Goal: Task Accomplishment & Management: Use online tool/utility

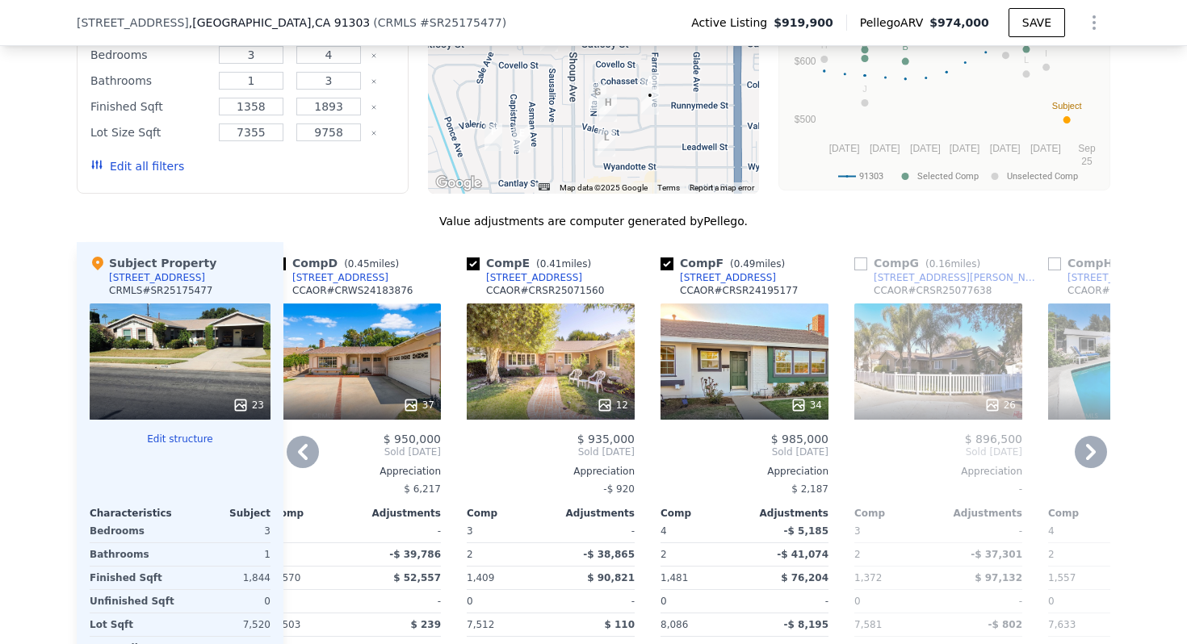
scroll to position [1550, 0]
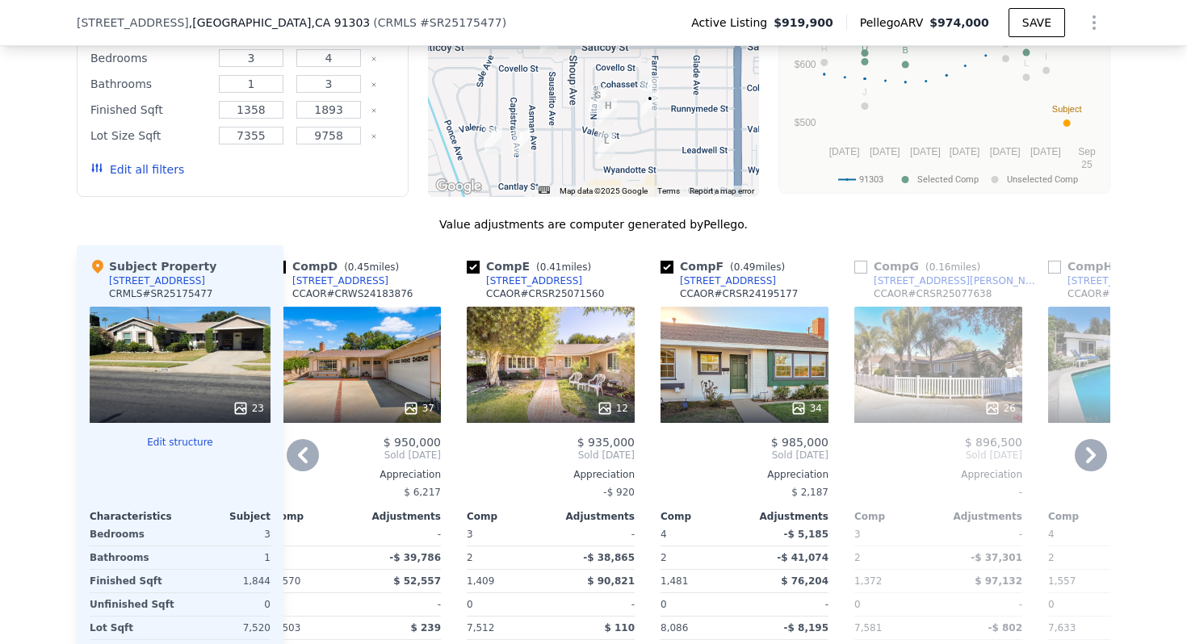
click at [588, 377] on div "12" at bounding box center [551, 365] width 168 height 116
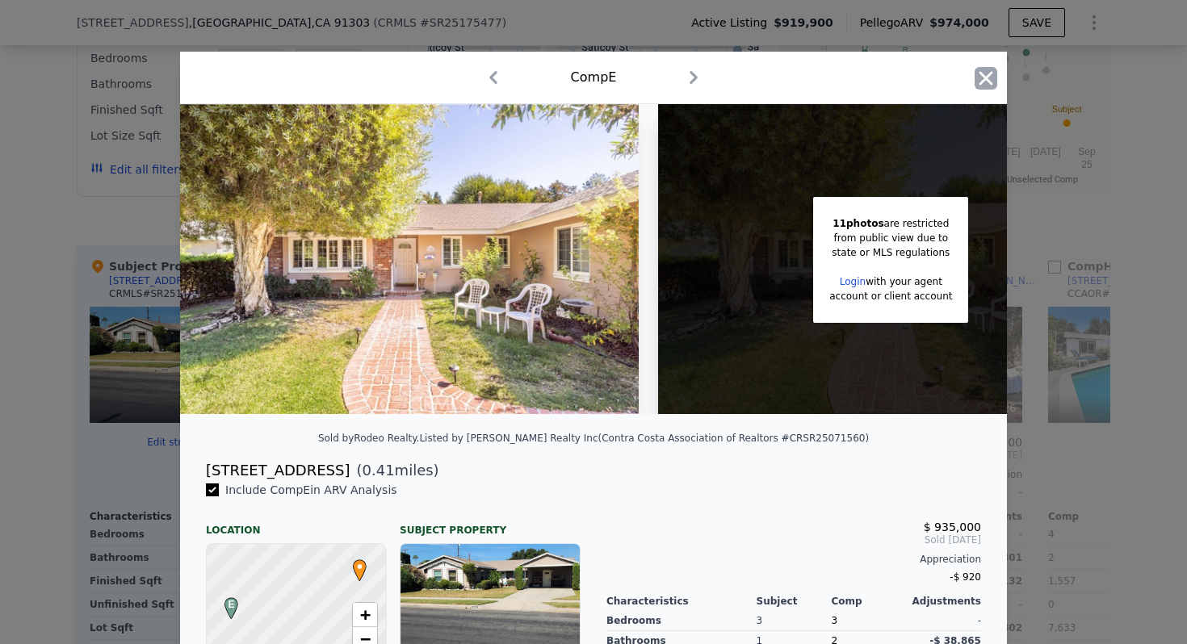
click at [980, 87] on icon "button" at bounding box center [985, 78] width 23 height 23
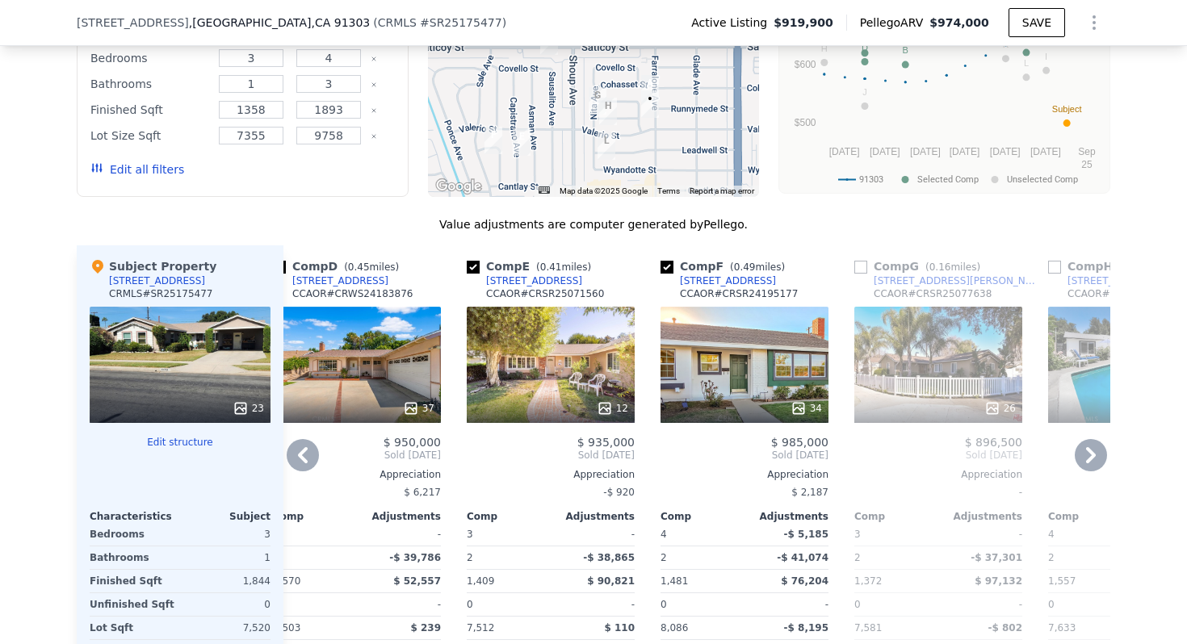
click at [726, 380] on div "34" at bounding box center [744, 365] width 168 height 116
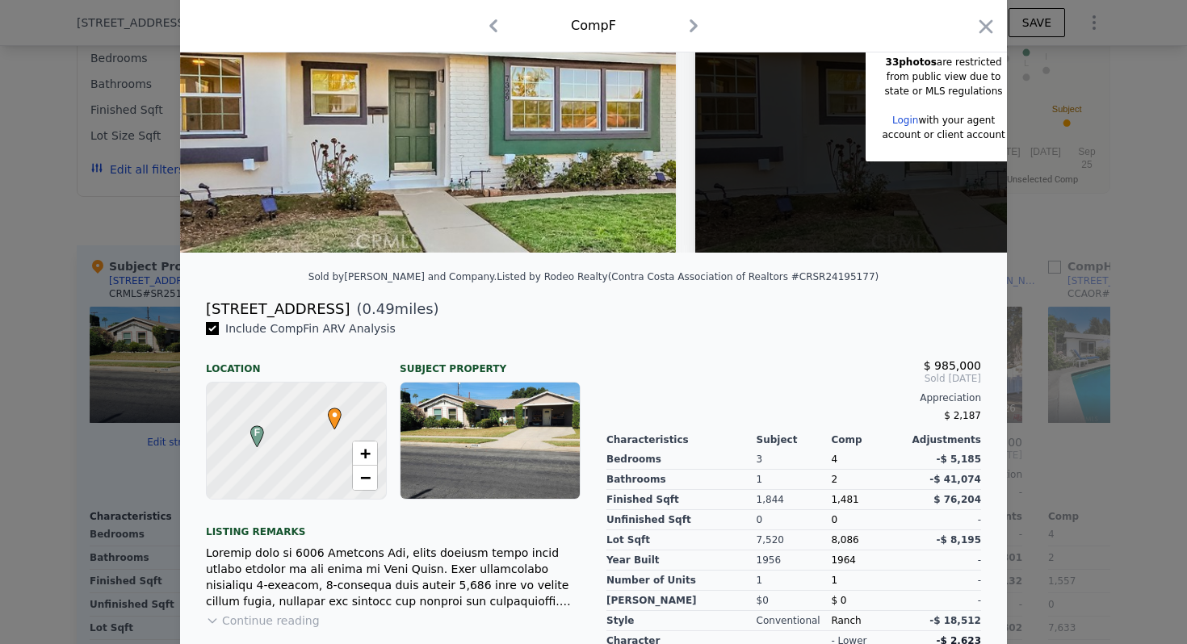
scroll to position [183, 0]
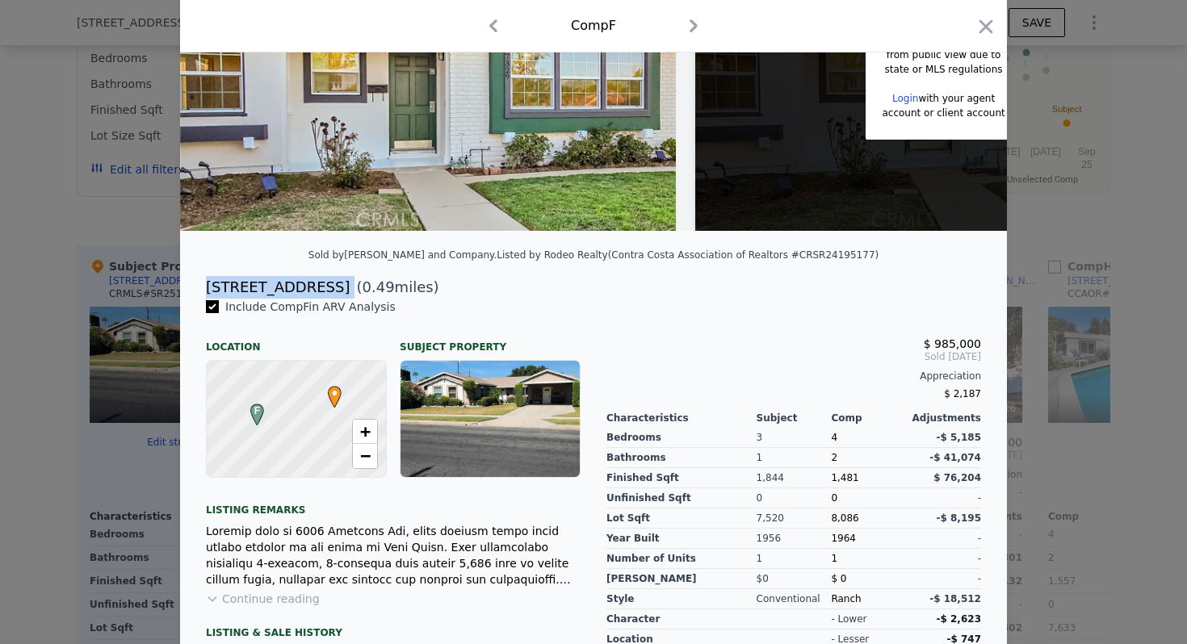
drag, startPoint x: 333, startPoint y: 291, endPoint x: 197, endPoint y: 288, distance: 135.6
click at [197, 288] on div "[STREET_ADDRESS] ( 0.49 miles)" at bounding box center [593, 287] width 801 height 23
copy div "[STREET_ADDRESS]"
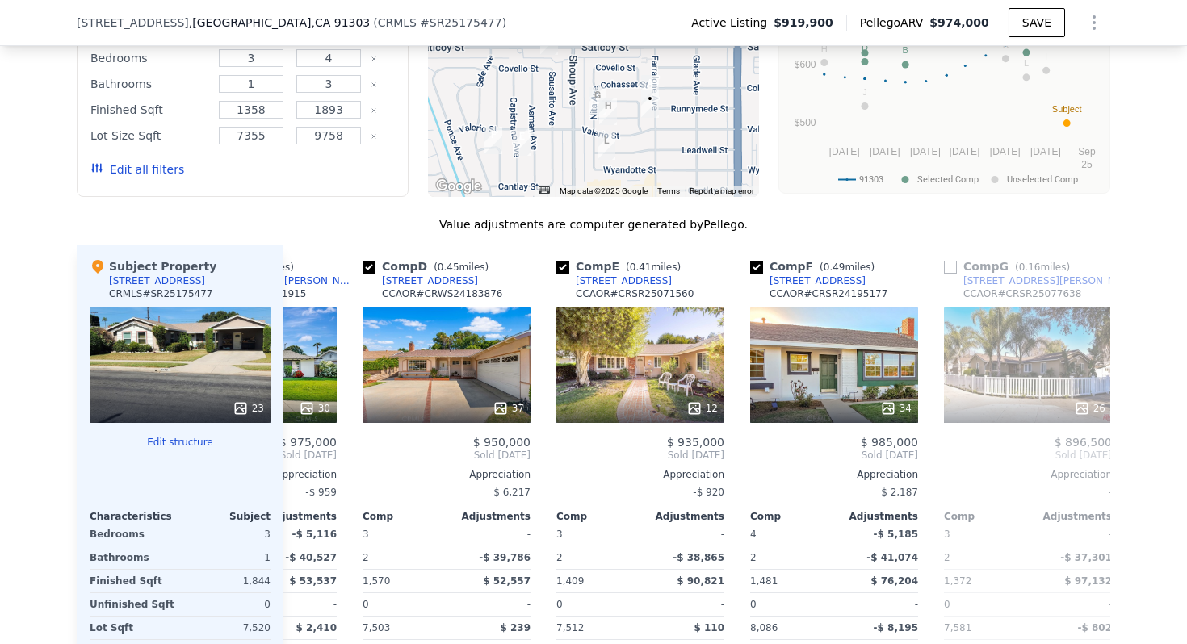
scroll to position [0, 519]
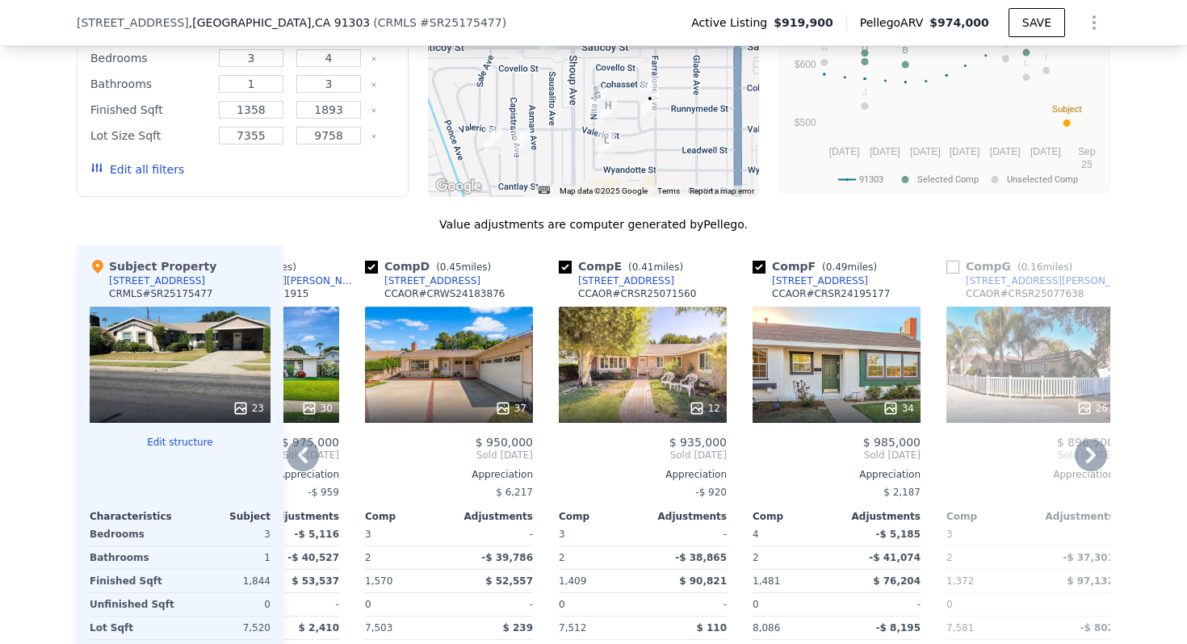
click at [592, 341] on div "12" at bounding box center [643, 365] width 168 height 116
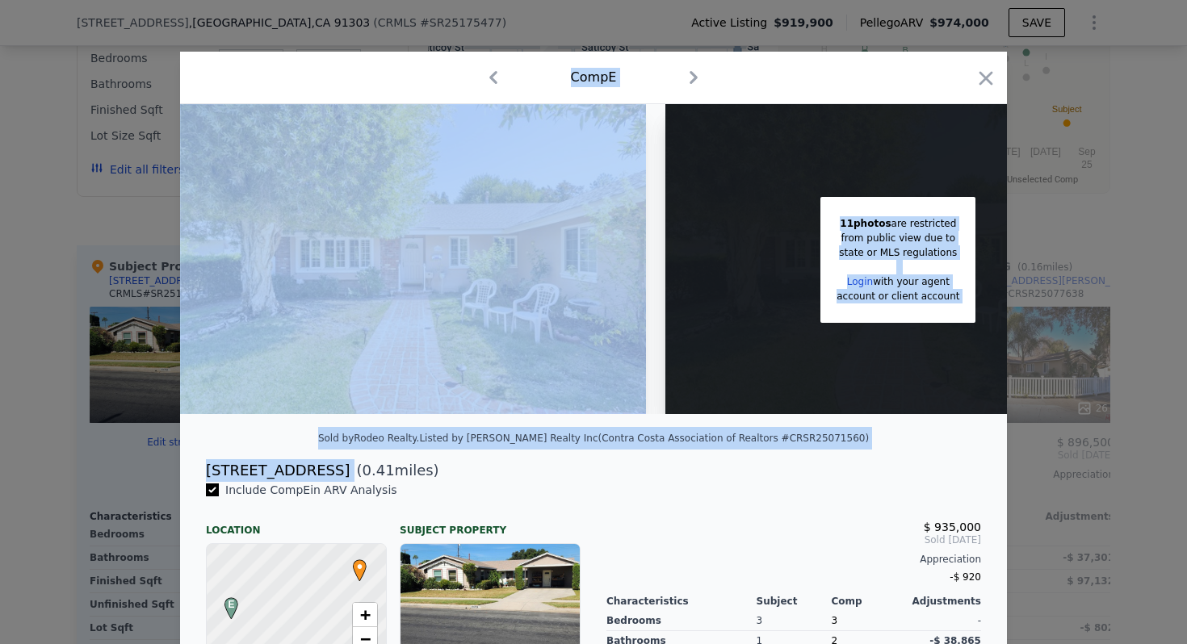
drag, startPoint x: 345, startPoint y: 474, endPoint x: 179, endPoint y: 471, distance: 165.5
click at [178, 471] on div "​ Comp E 11 photos are restricted from public view due to state or MLS regulati…" at bounding box center [593, 476] width 1187 height 953
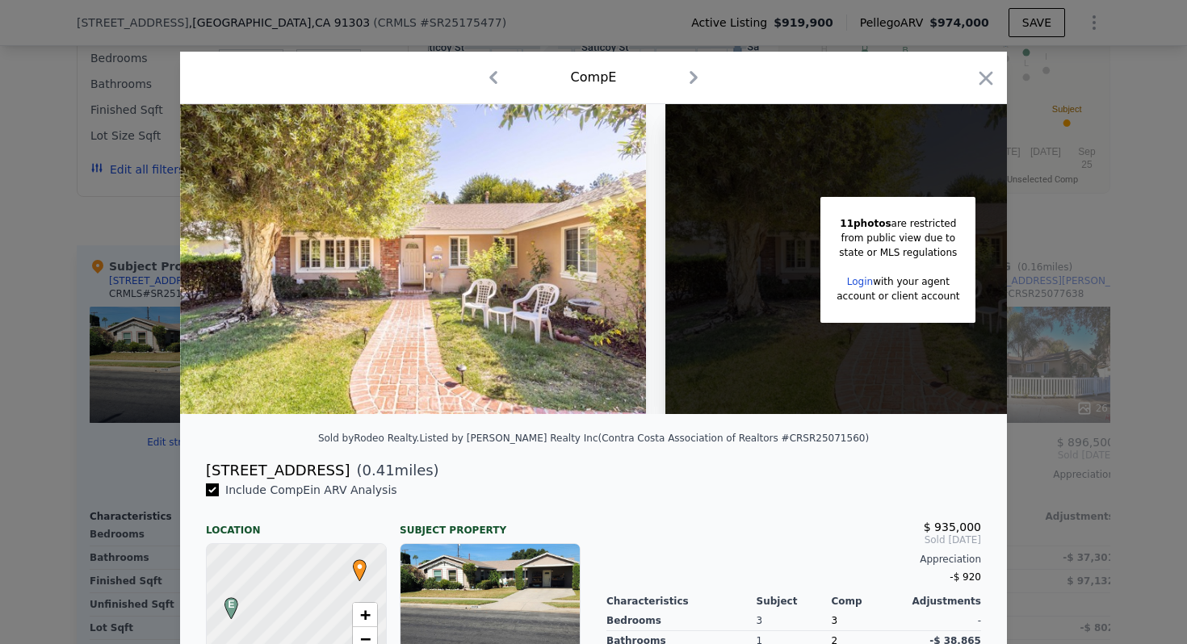
click at [242, 472] on div "[STREET_ADDRESS]" at bounding box center [278, 470] width 144 height 23
copy div "[STREET_ADDRESS]"
click at [983, 77] on icon "button" at bounding box center [986, 78] width 14 height 14
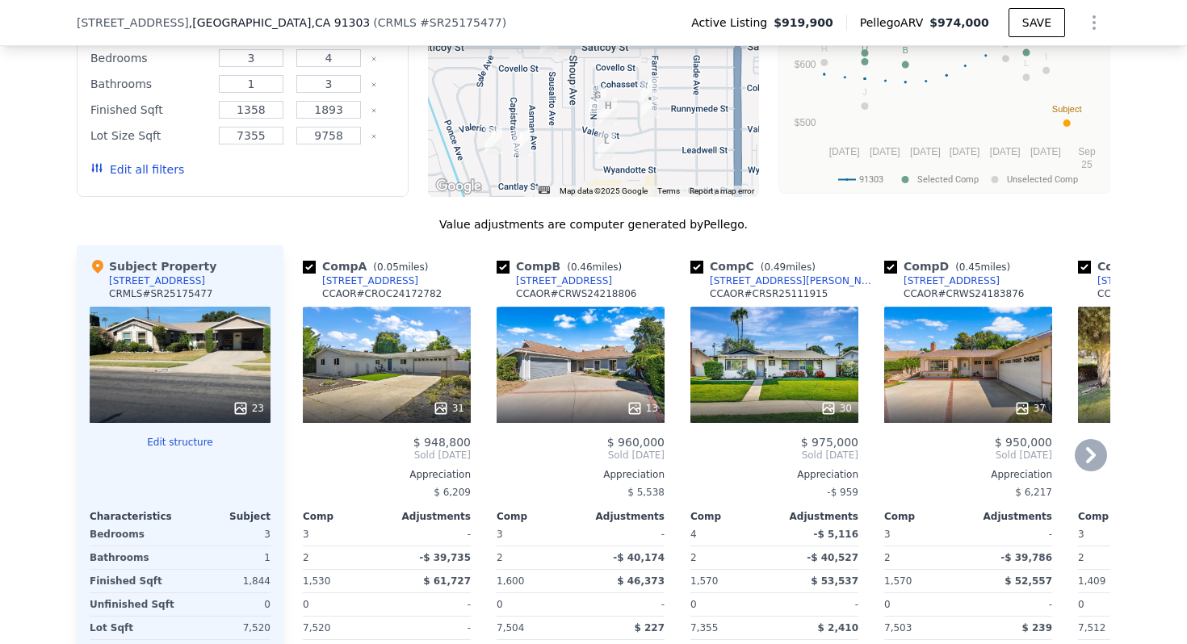
click at [406, 350] on div "31" at bounding box center [387, 365] width 168 height 116
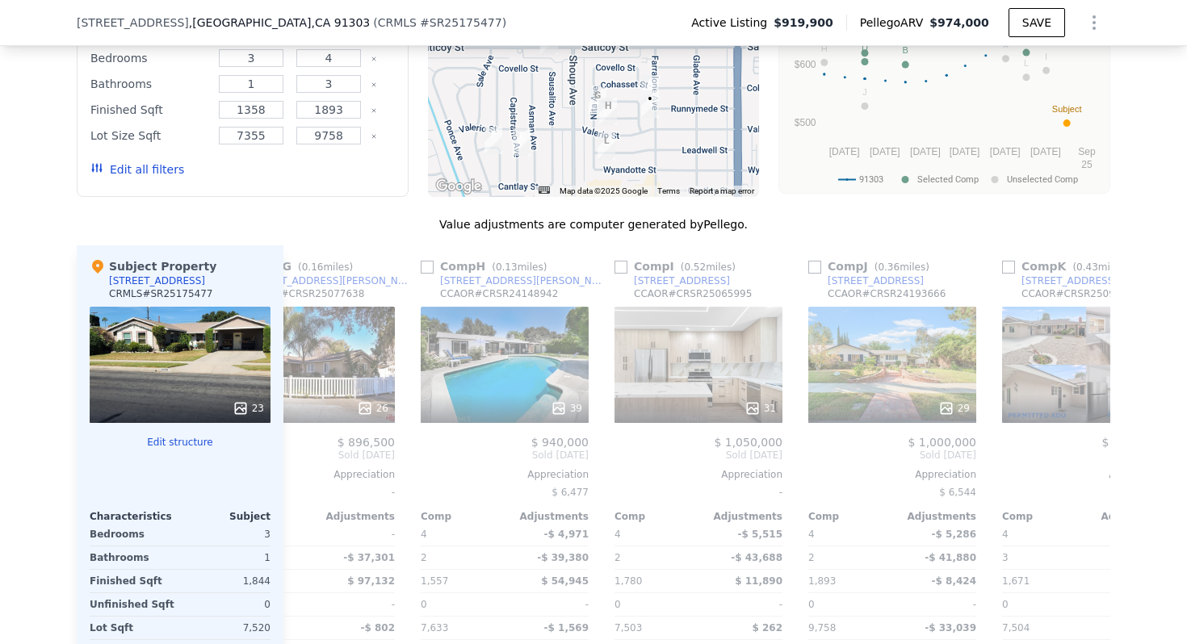
scroll to position [0, 1243]
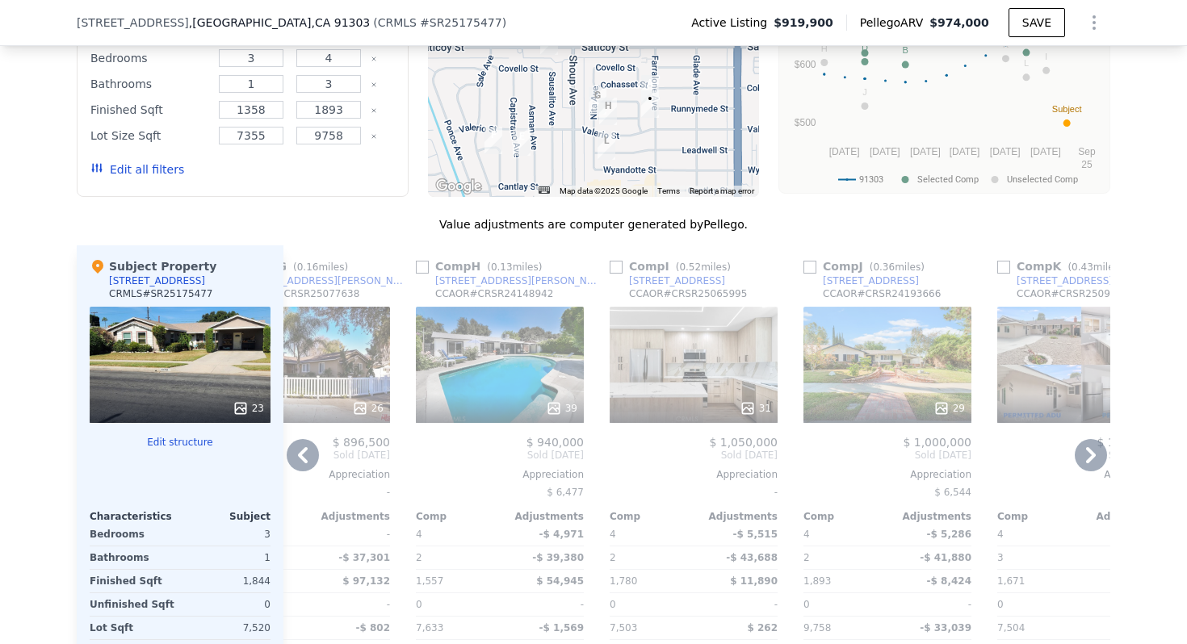
click at [904, 374] on div "29" at bounding box center [887, 365] width 168 height 116
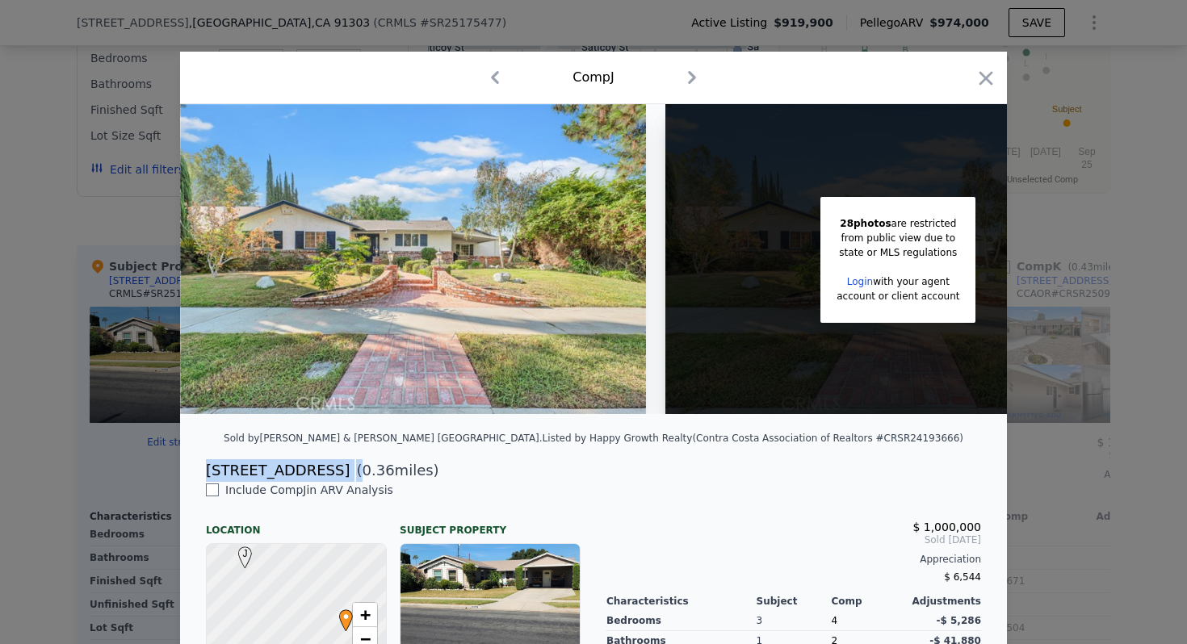
drag, startPoint x: 331, startPoint y: 463, endPoint x: 193, endPoint y: 465, distance: 138.0
click at [193, 465] on div "[STREET_ADDRESS] ( 0.36 miles)" at bounding box center [593, 470] width 801 height 23
copy div "[STREET_ADDRESS] ("
click at [688, 516] on div "$ 1,000,000 Sold [DATE] Appreciation $ 6,544" at bounding box center [793, 548] width 375 height 81
click at [994, 77] on icon "button" at bounding box center [985, 78] width 23 height 23
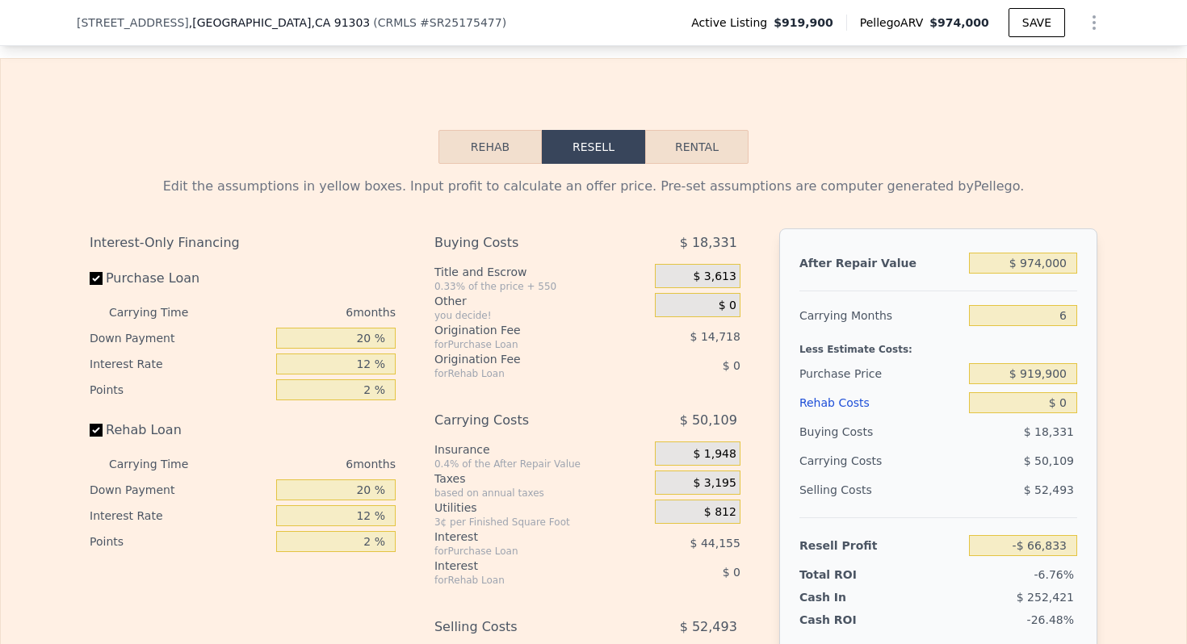
scroll to position [2357, 0]
click at [514, 155] on button "Rehab" at bounding box center [489, 146] width 103 height 34
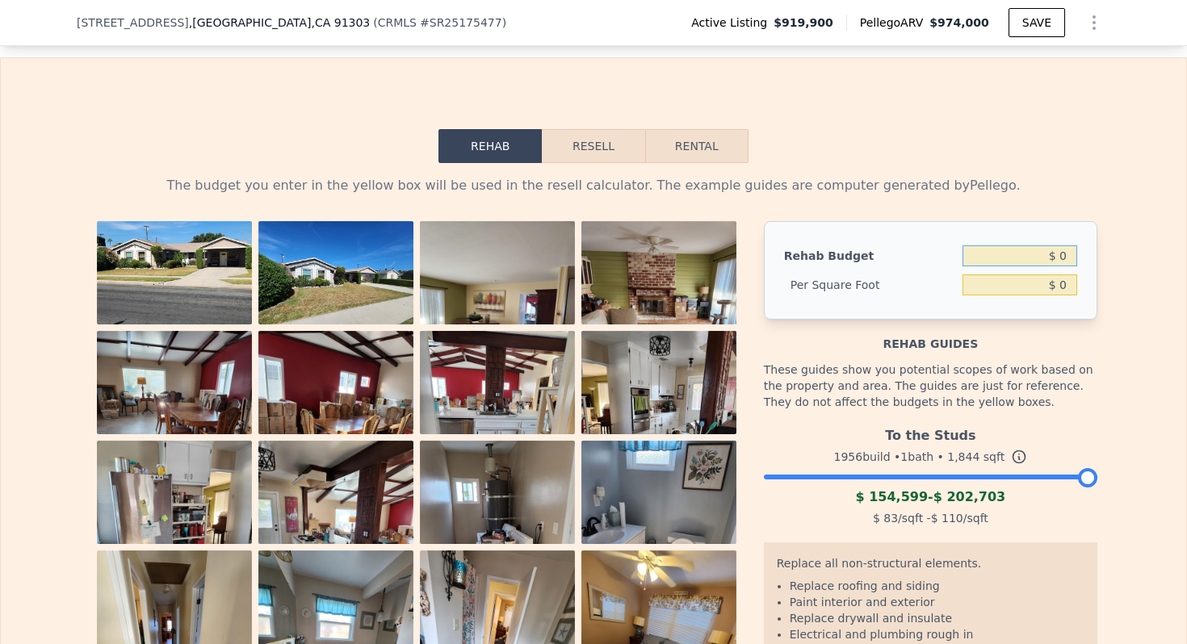
click at [1037, 260] on input "$ 0" at bounding box center [1019, 255] width 115 height 21
click at [589, 146] on button "Resell" at bounding box center [593, 146] width 103 height 34
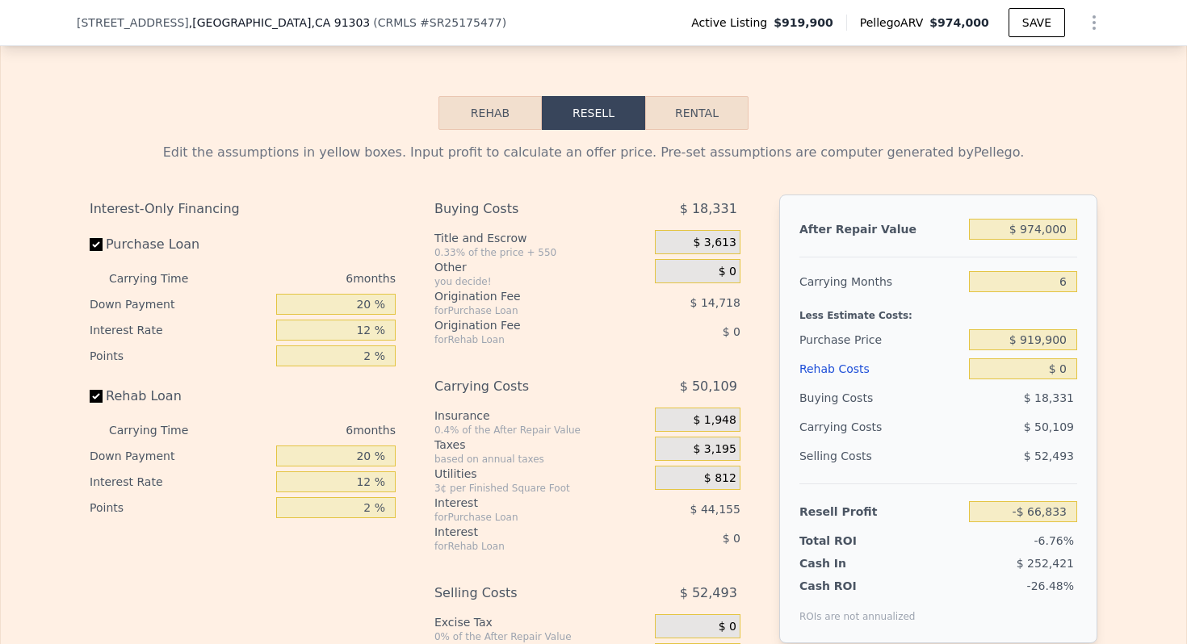
scroll to position [2331, 0]
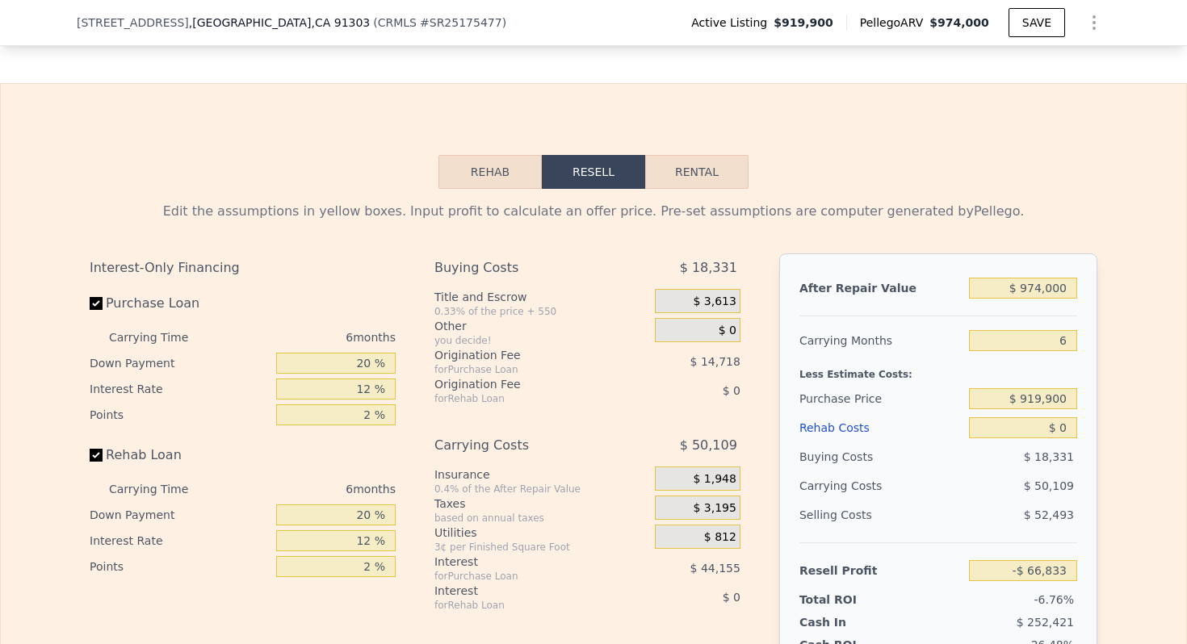
click at [1053, 298] on div "$ 974,000" at bounding box center [1023, 288] width 108 height 29
click at [1053, 293] on input "$ 974,000" at bounding box center [1023, 288] width 108 height 21
type input "$ 1"
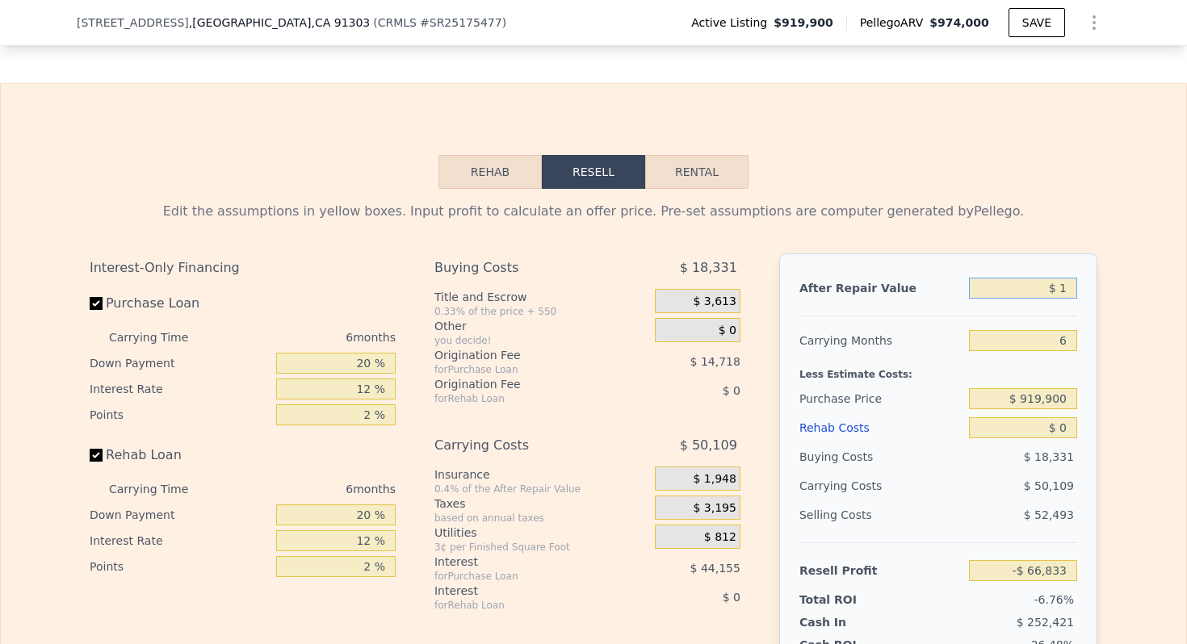
type input "-$ 986,941"
type input "$ 10"
type input "-$ 986,932"
type input "$ 100"
type input "-$ 986,848"
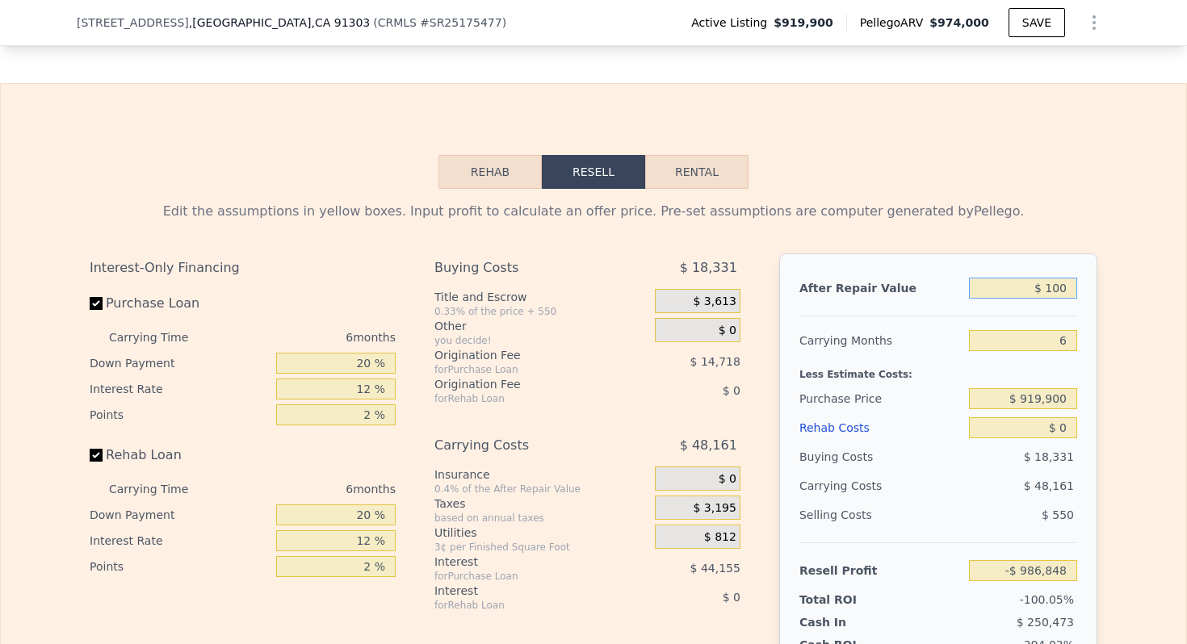
type input "$ 1,000"
type input "-$ 985,997"
type input "$ 10,000"
type input "-$ 977,495"
type input "$ 100,000"
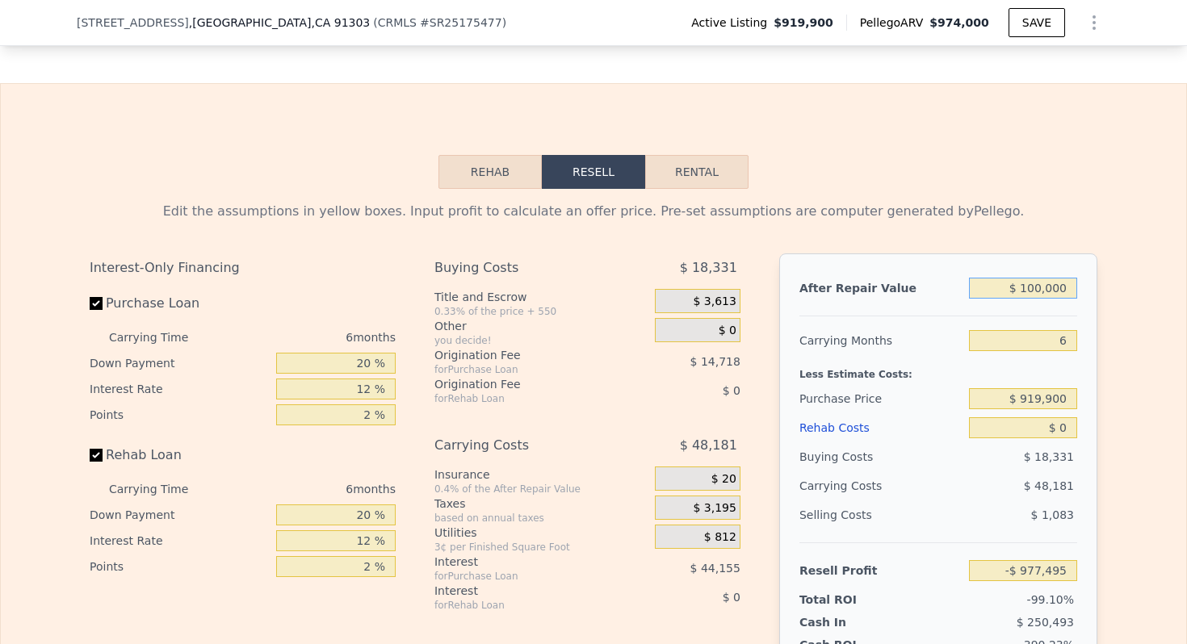
type input "-$ 892,475"
type input "$ 1,000,000"
type input "-$ 42,272"
type input "$ 1,000,000"
type input "$ 850,000"
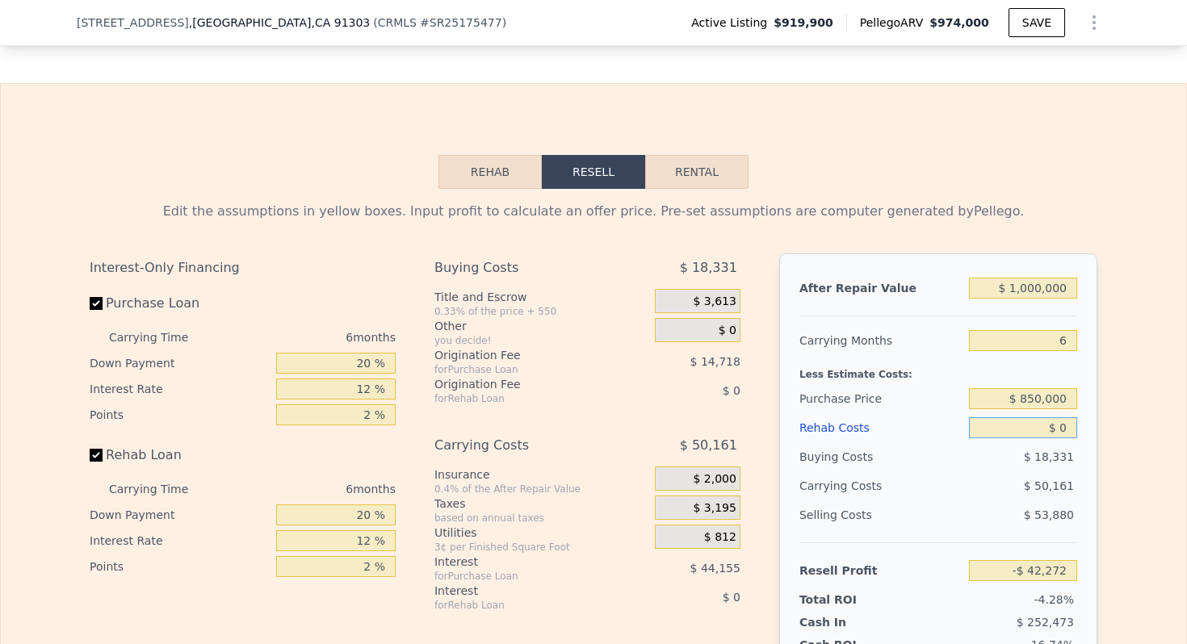
click at [1058, 429] on input "$ 0" at bounding box center [1023, 427] width 108 height 21
type input "$ 32,332"
type input "$ 60"
type input "$ 32,271"
type input "$ 600"
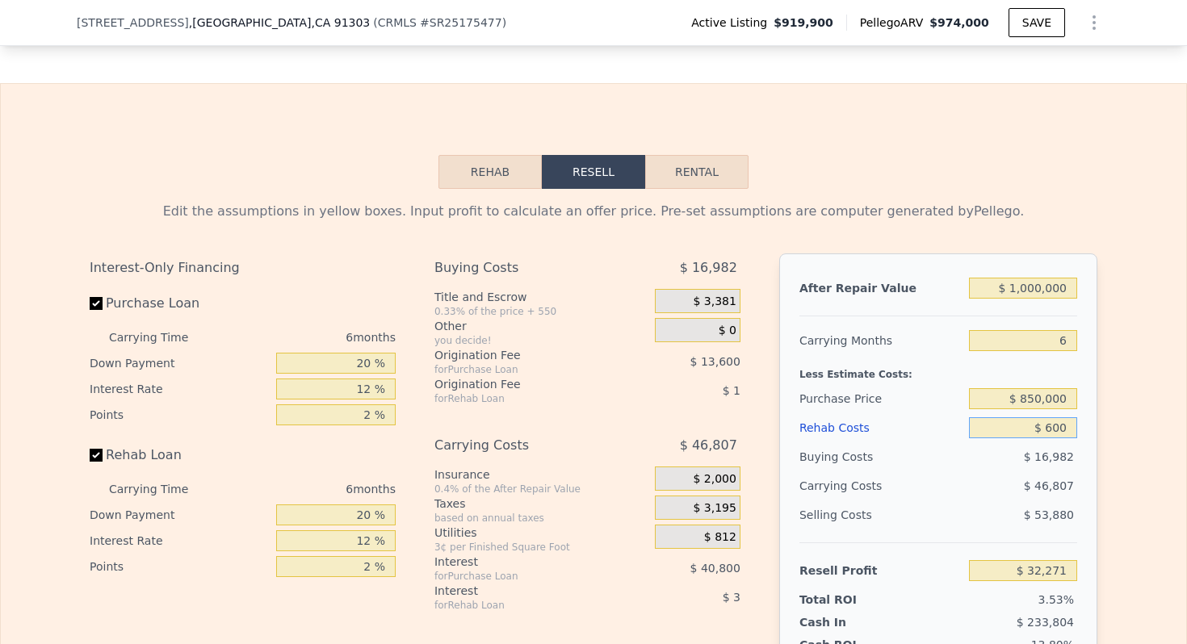
type input "$ 31,692"
type input "$ 6,000"
type input "$ 25,948"
type input "$ 60,000"
type input "-$ 31,508"
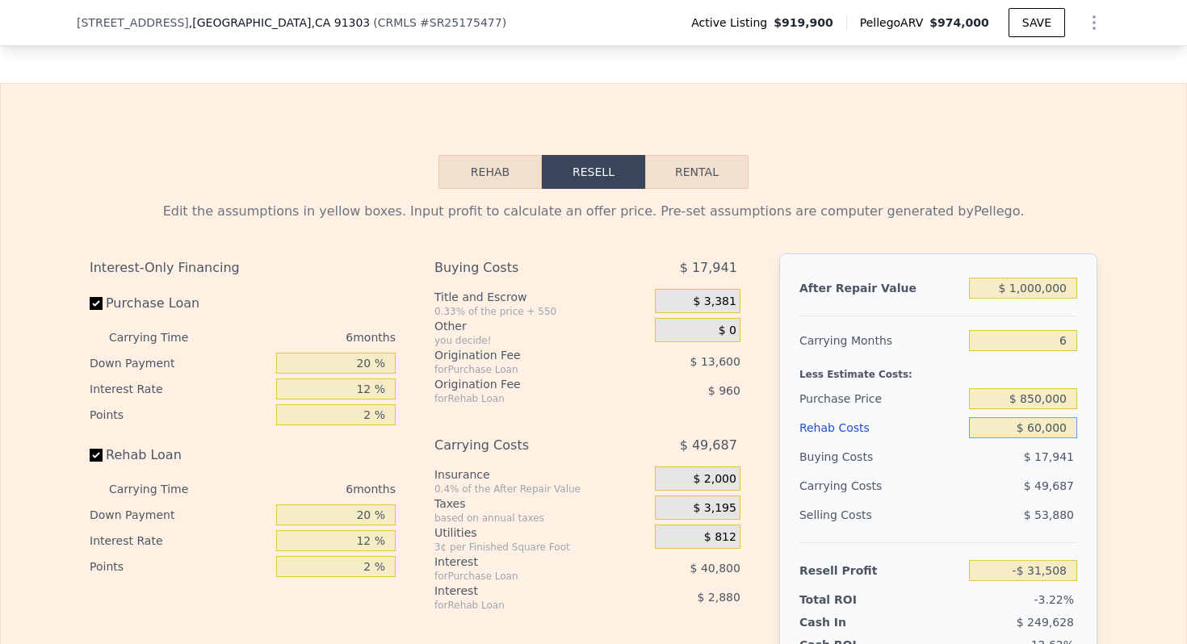
type input "$ 600,000"
type input "-$ 606,068"
type input "$ 60,000"
type input "-$ 31,508"
type input "$ 60,000"
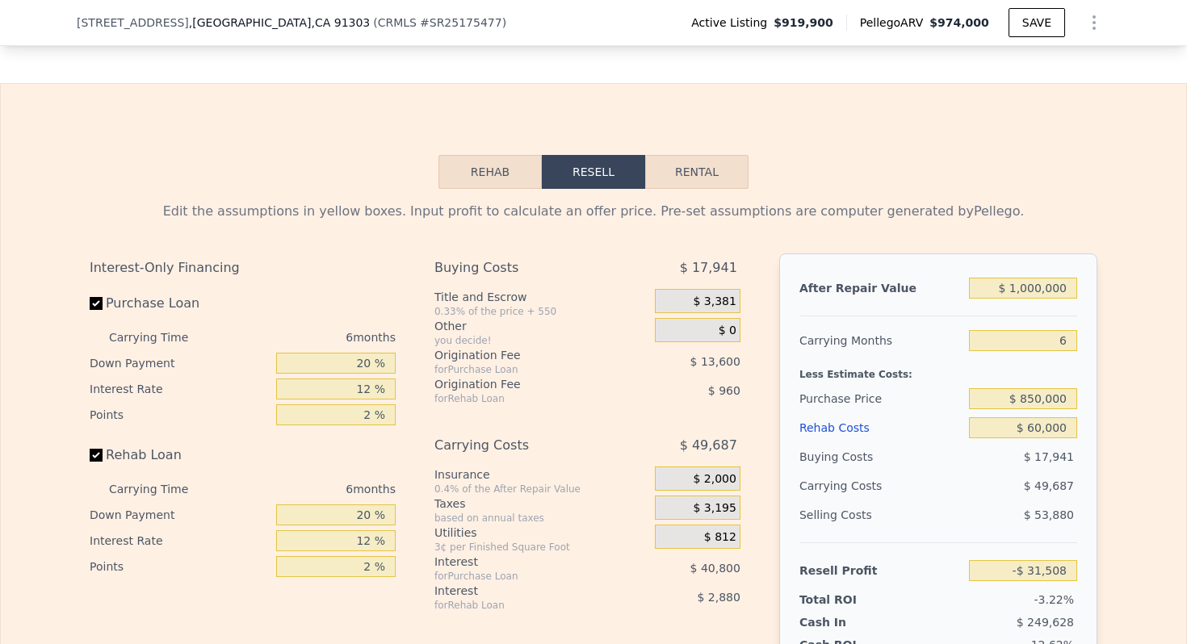
click at [1038, 469] on div "$ 17,941" at bounding box center [1023, 456] width 109 height 29
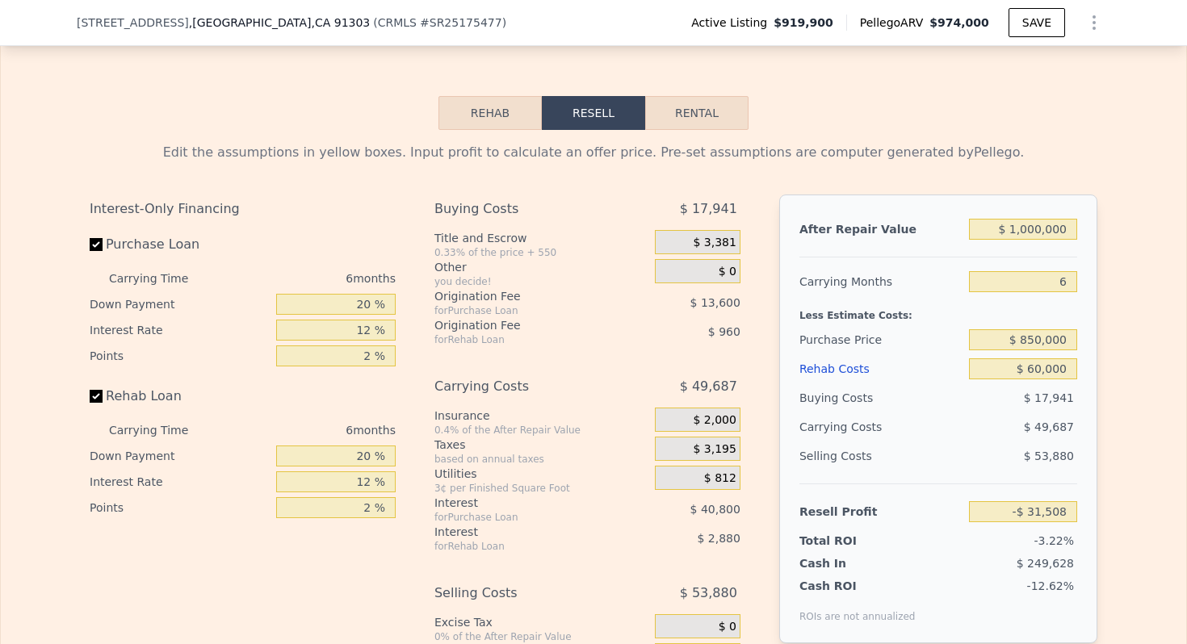
scroll to position [2382, 0]
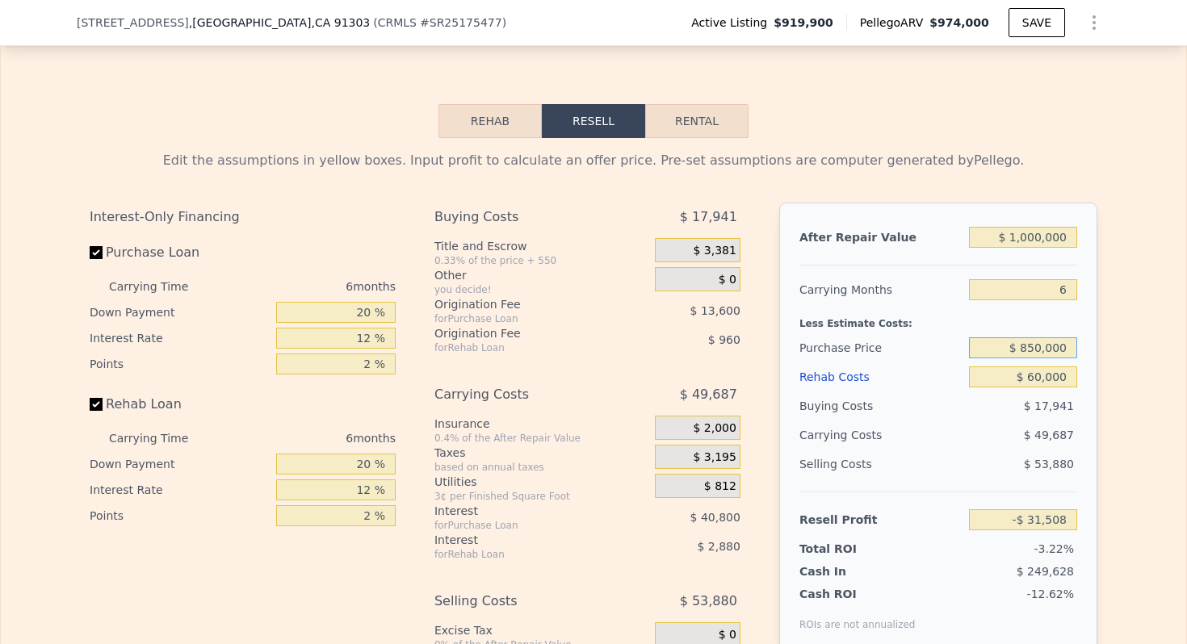
click at [1027, 347] on input "$ 850,000" at bounding box center [1023, 347] width 108 height 21
type input "$ 800,000"
click at [956, 442] on div "$ 49,687" at bounding box center [991, 435] width 170 height 29
type input "$ 21,859"
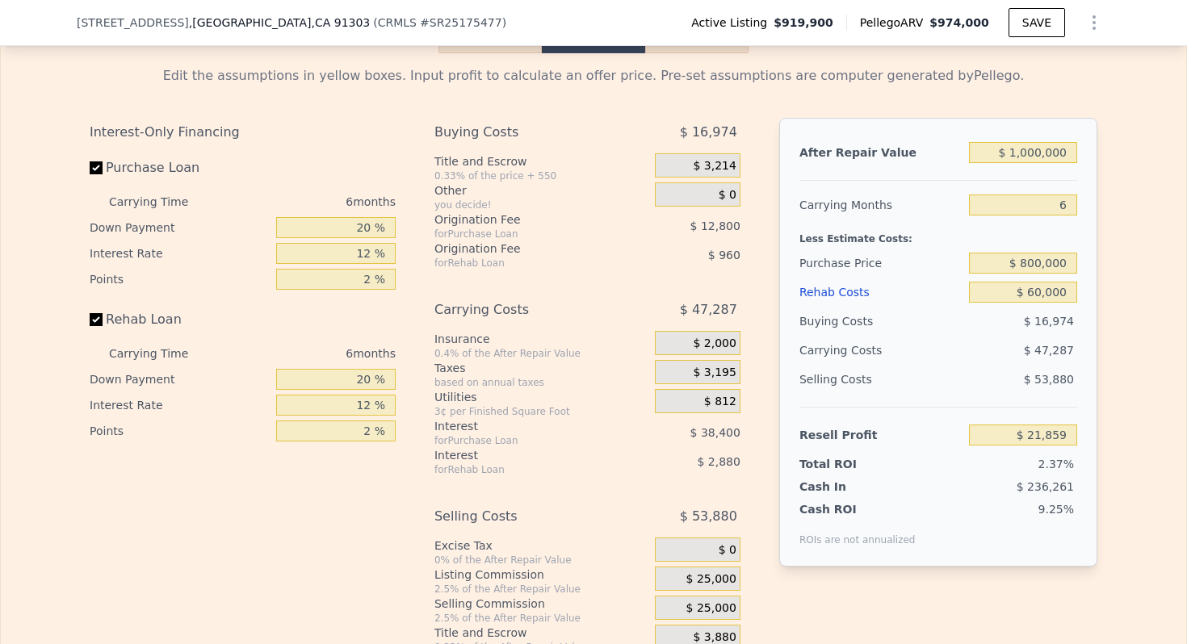
scroll to position [2483, 0]
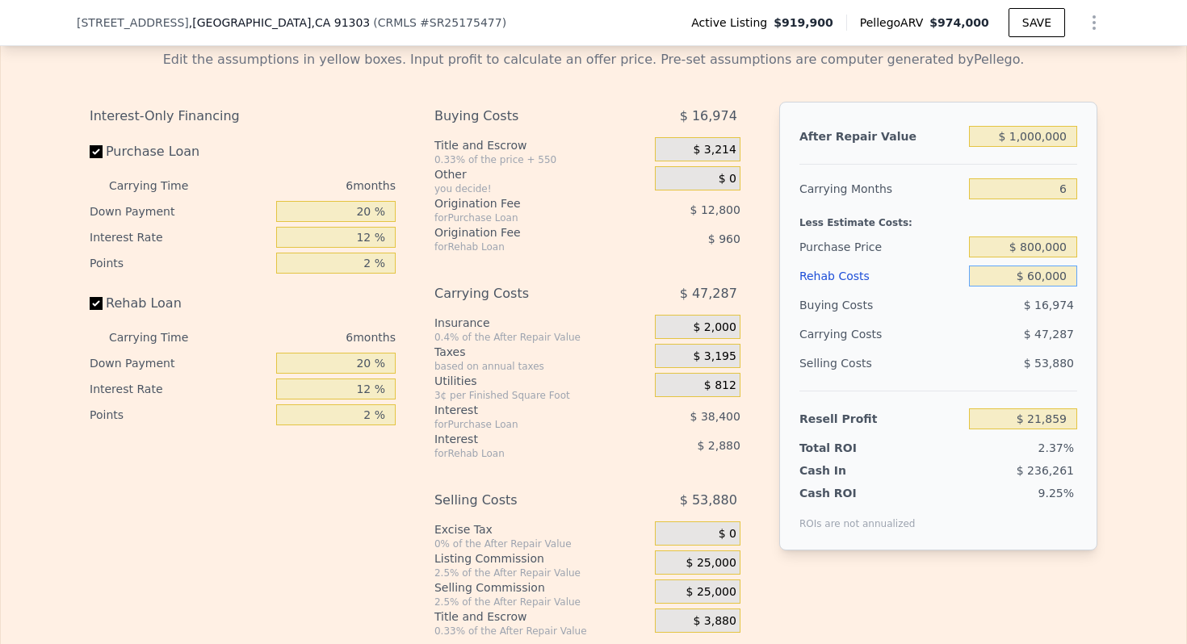
click at [1040, 276] on input "$ 60,000" at bounding box center [1023, 276] width 108 height 21
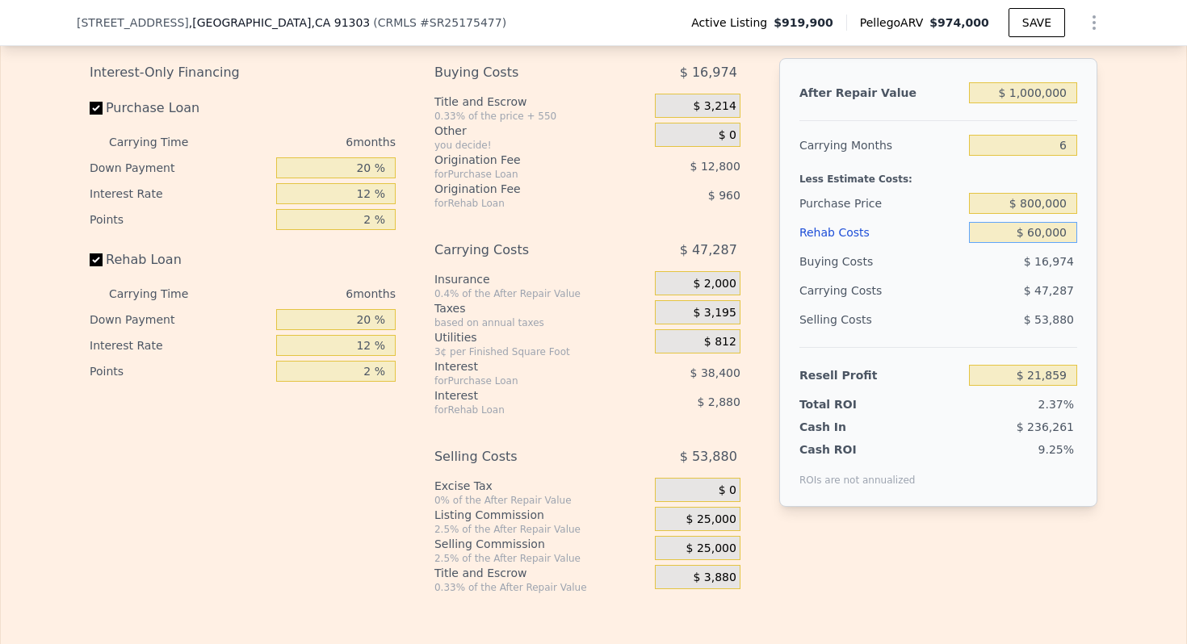
scroll to position [2493, 0]
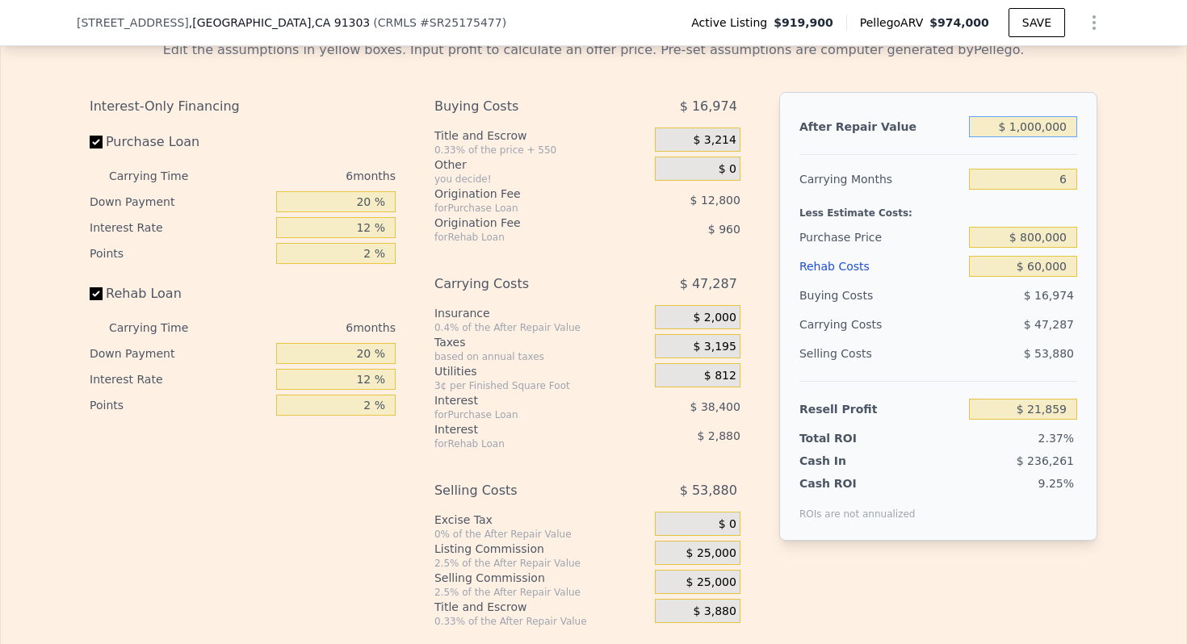
click at [1028, 128] on input "$ 1,000,000" at bounding box center [1023, 126] width 108 height 21
click at [1035, 236] on input "$ 800,000" at bounding box center [1023, 237] width 108 height 21
type input "$ 750,000"
type input "$ 75,225"
click at [959, 335] on div "$ 44,887" at bounding box center [991, 324] width 170 height 29
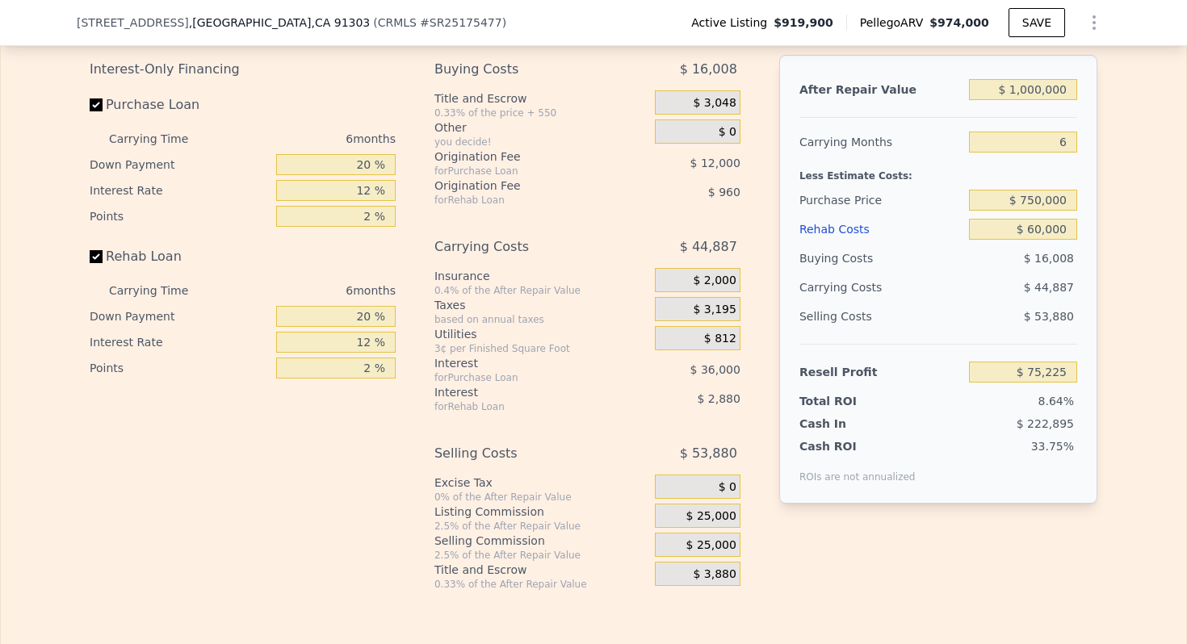
scroll to position [2531, 0]
click at [984, 320] on div "$ 53,880" at bounding box center [1023, 315] width 109 height 29
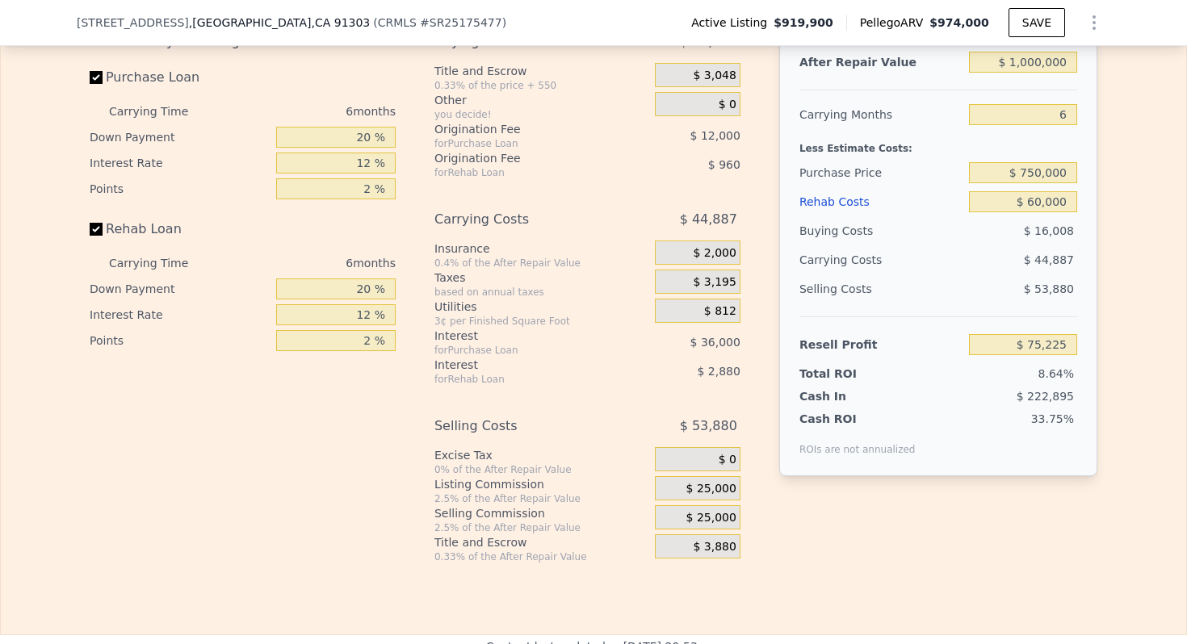
scroll to position [2559, 0]
click at [1037, 164] on input "$ 750,000" at bounding box center [1023, 171] width 108 height 21
click at [1003, 235] on div "$ 16,008" at bounding box center [1023, 229] width 109 height 29
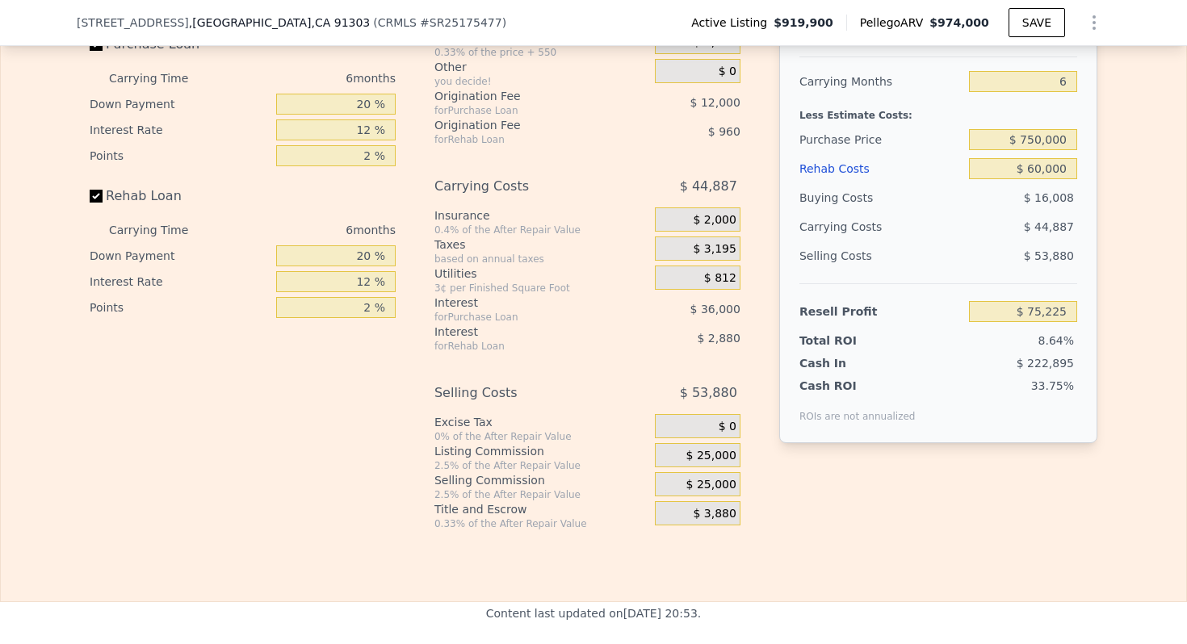
scroll to position [2561, 0]
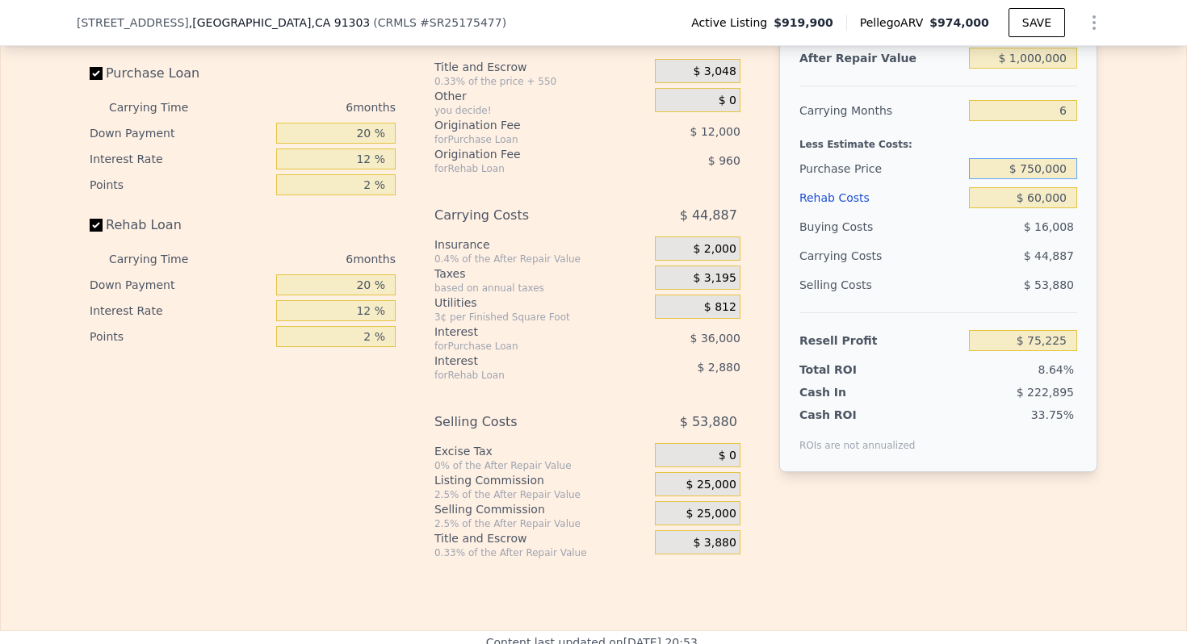
click at [1032, 163] on input "$ 750,000" at bounding box center [1023, 168] width 108 height 21
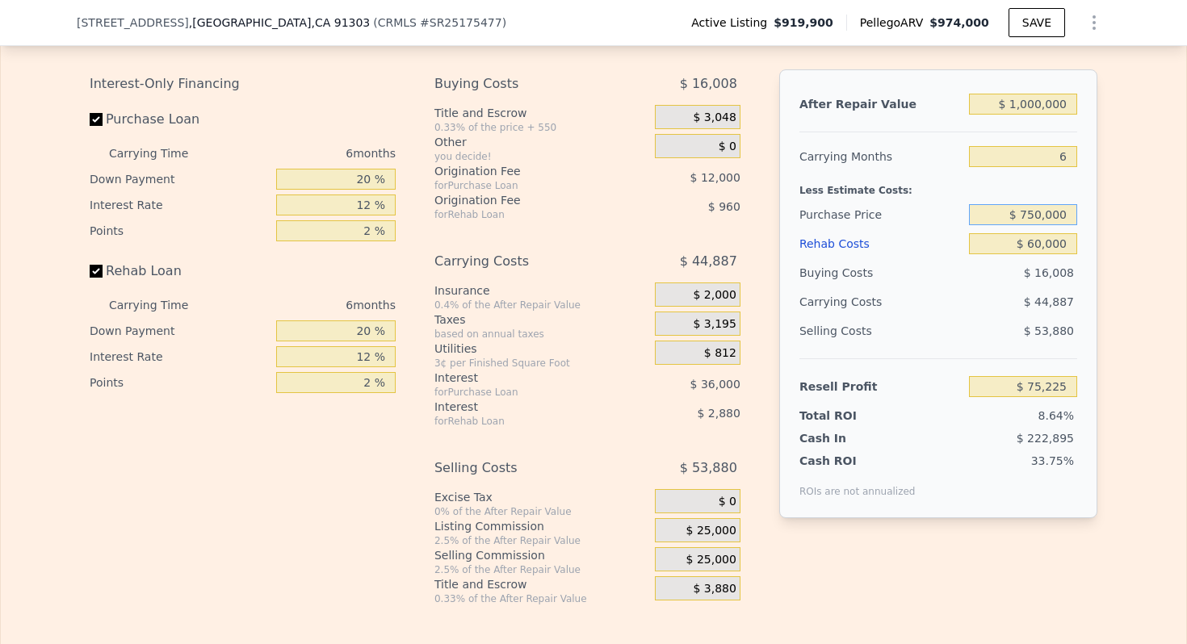
scroll to position [2512, 0]
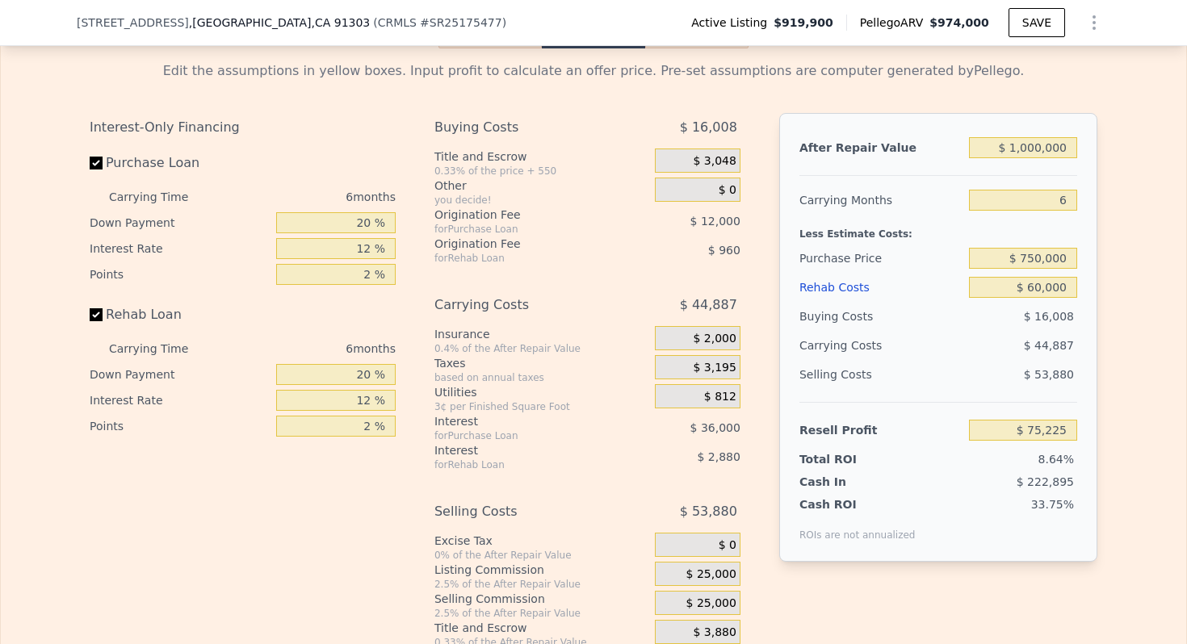
click at [928, 228] on div "Less Estimate Costs:" at bounding box center [938, 229] width 278 height 29
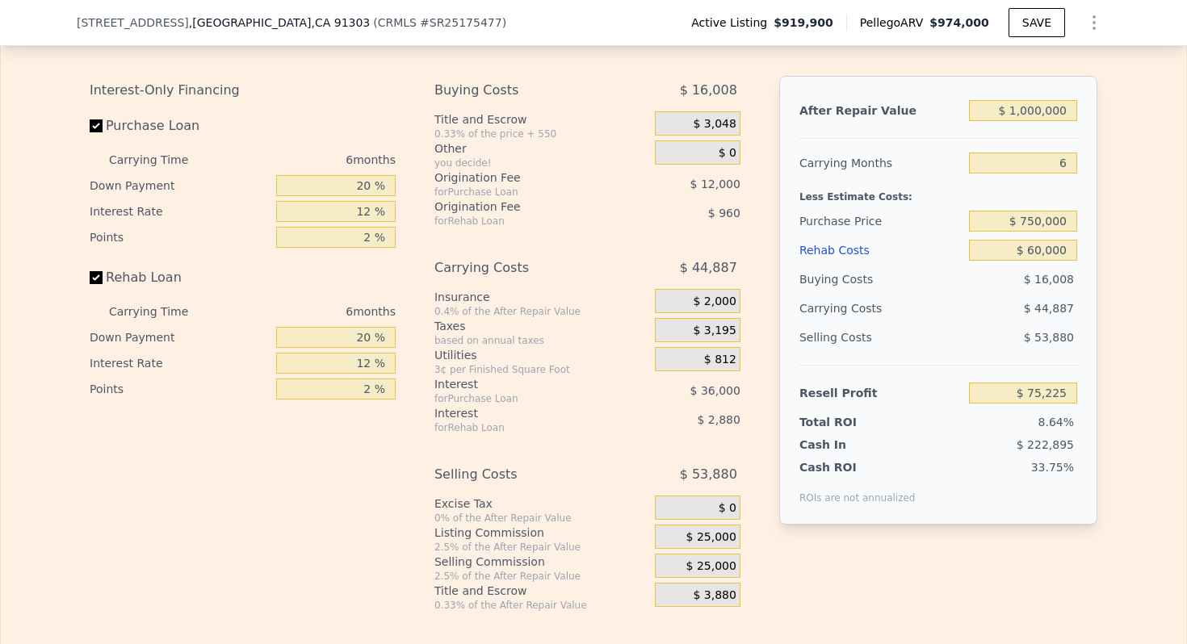
scroll to position [2511, 0]
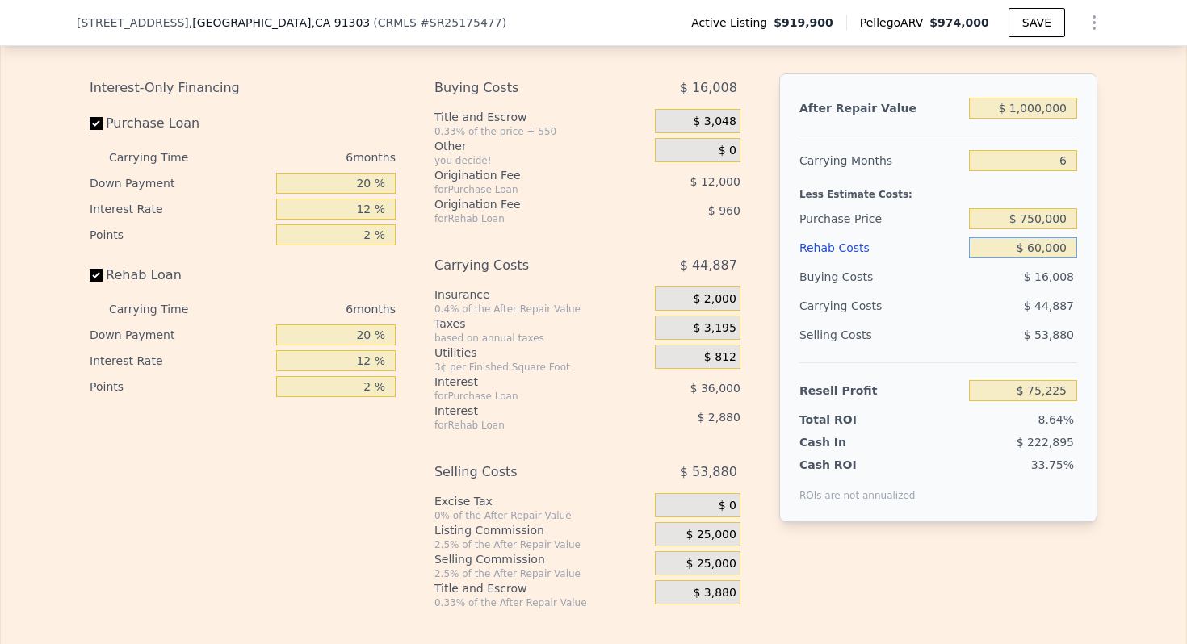
click at [1038, 250] on input "$ 60,000" at bounding box center [1023, 247] width 108 height 21
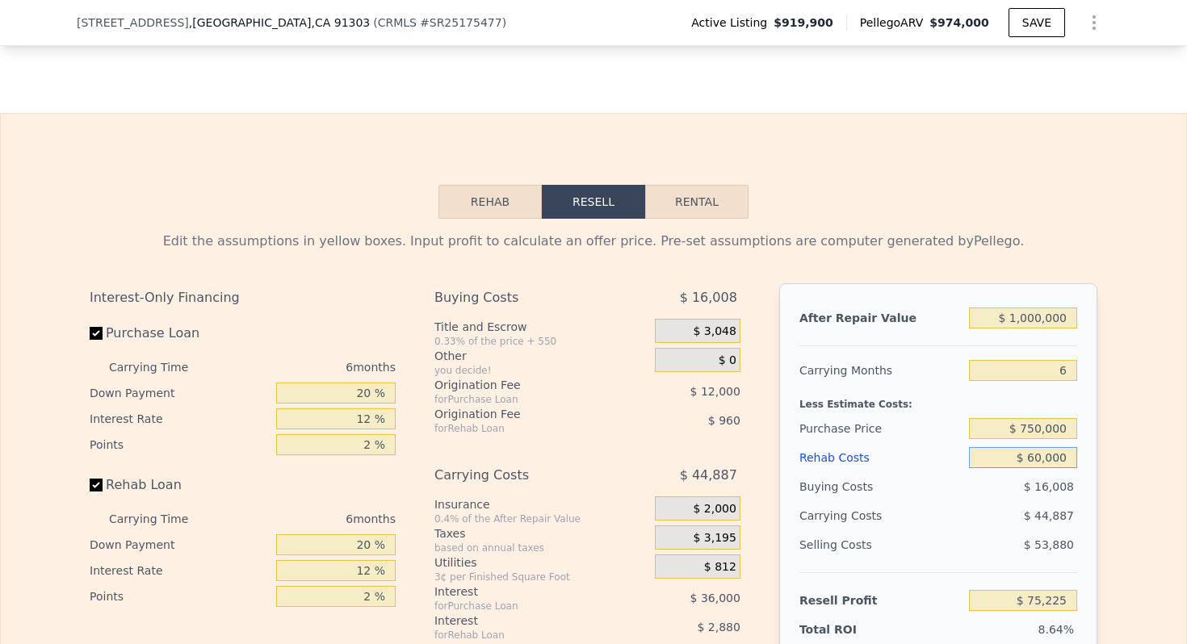
scroll to position [2416, 0]
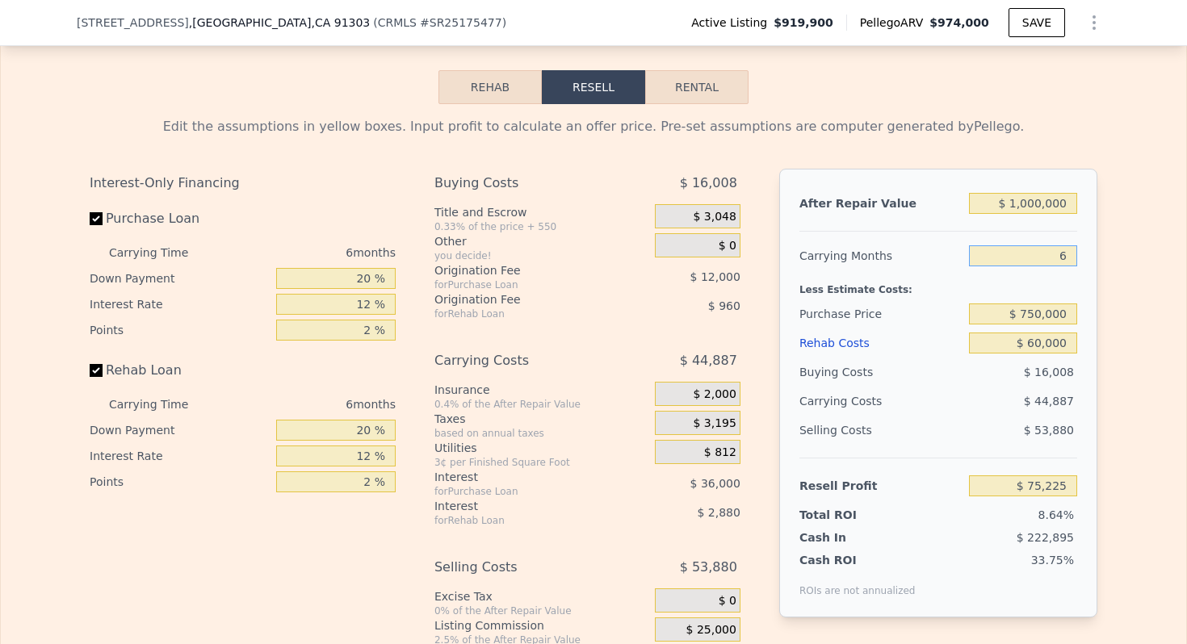
click at [1067, 251] on input "6" at bounding box center [1023, 255] width 108 height 21
type input "4"
type input "$ 90,188"
type input "4"
click at [940, 337] on div "Rehab Costs" at bounding box center [880, 343] width 163 height 29
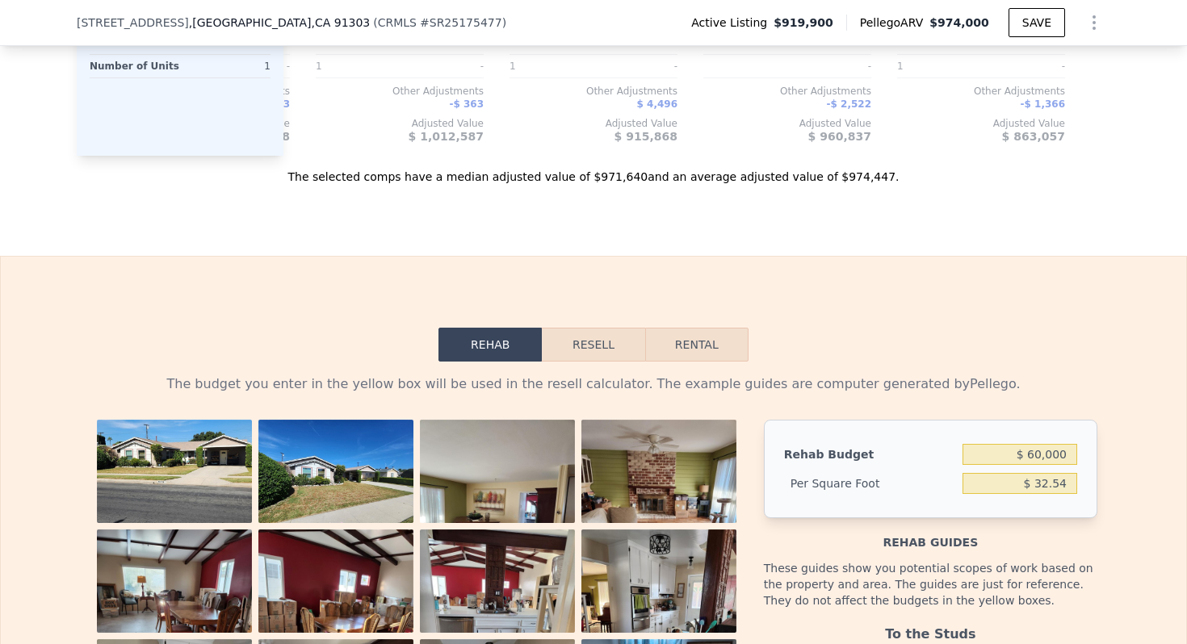
scroll to position [2099, 0]
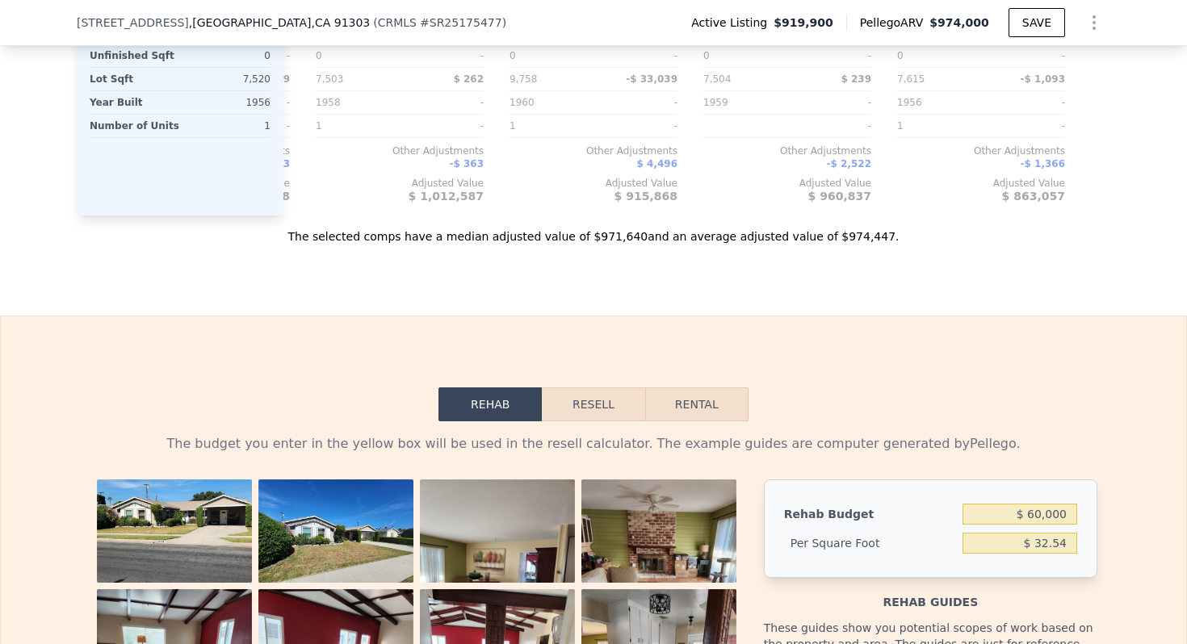
click at [565, 407] on button "Resell" at bounding box center [593, 404] width 103 height 34
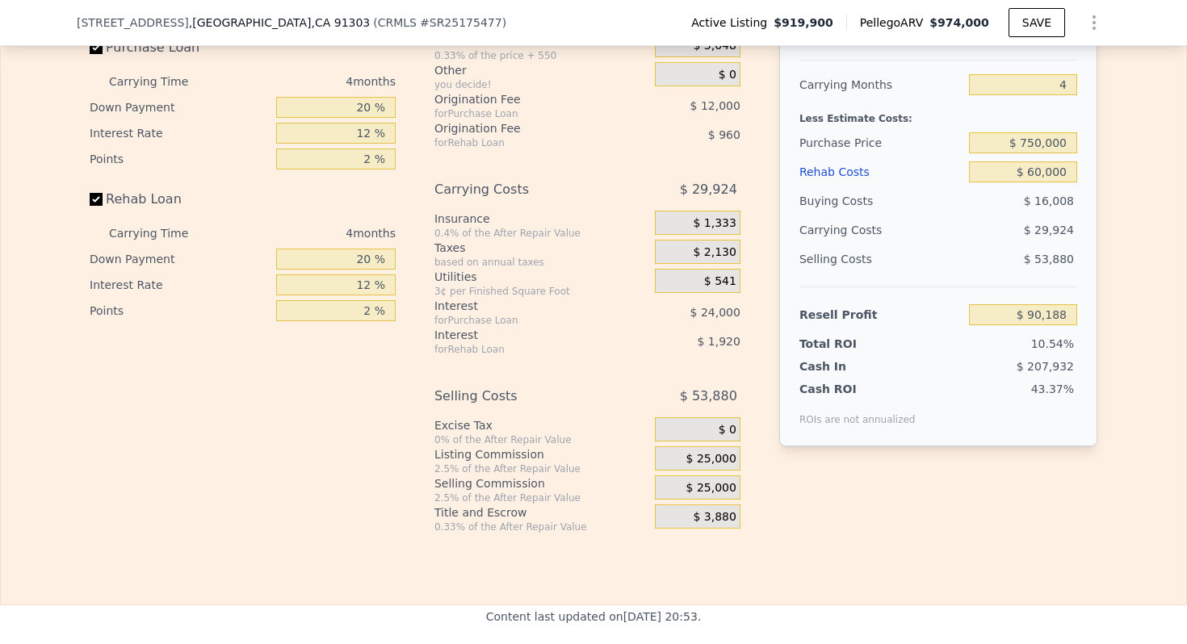
scroll to position [2496, 0]
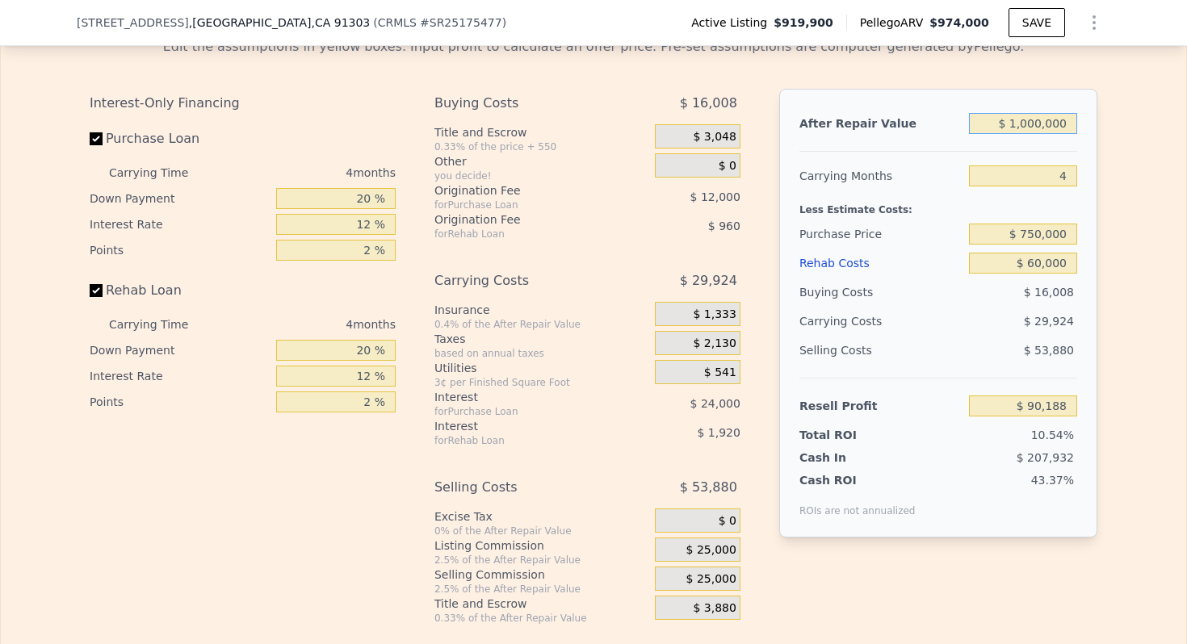
click at [1043, 121] on input "$ 1,000,000" at bounding box center [1023, 123] width 108 height 21
type input "$ 100,000"
type input "-$ 760,615"
type input "$ 10,000"
type input "-$ 845,695"
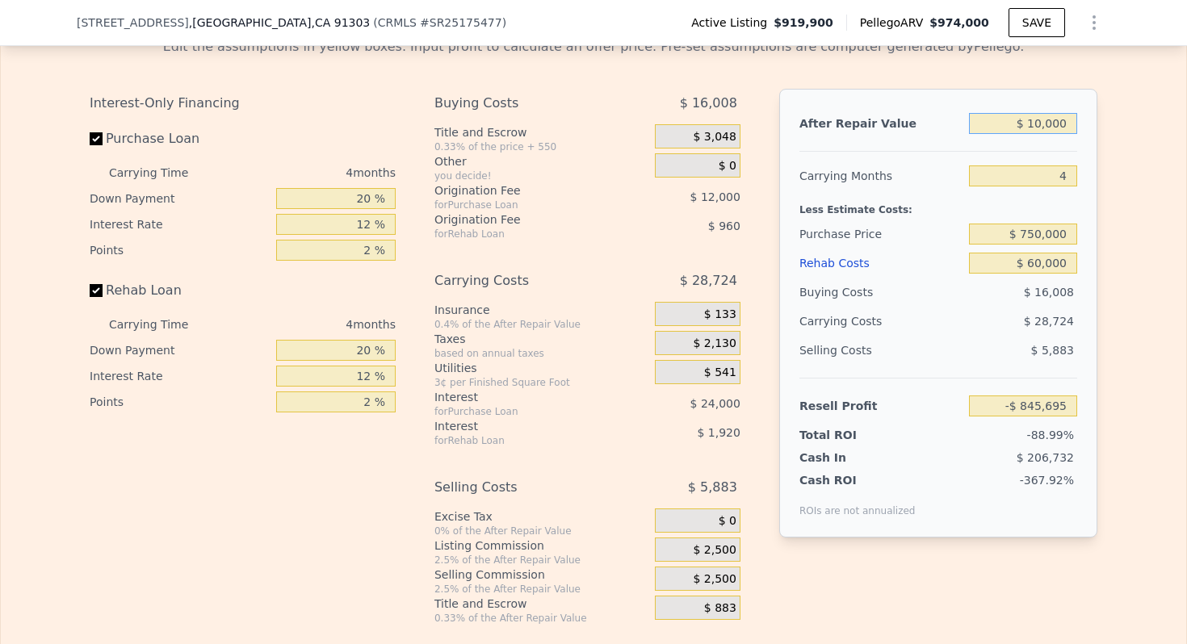
type input "$ 1,000"
type input "-$ 854,203"
type input "$ 000"
type input "-$ 855,149"
type input "$ 9,000"
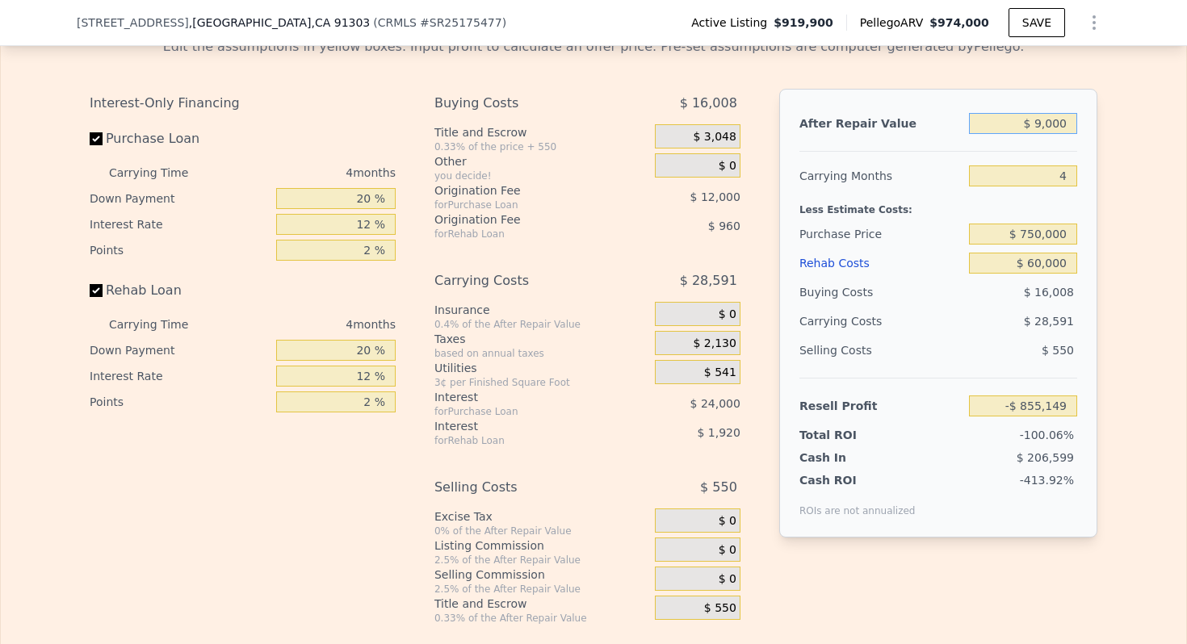
type input "-$ 846,641"
type input "$ 99,000"
type input "-$ 761,561"
type input "$ 990,000"
type input "$ 80,734"
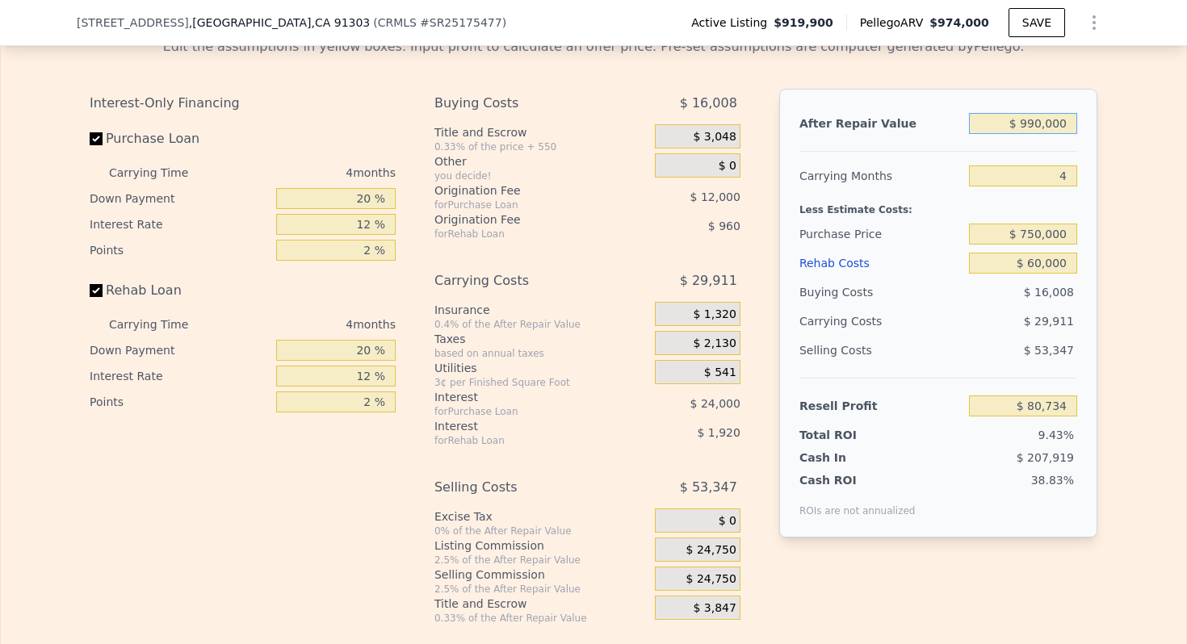
type input "$ 99,000"
type input "-$ 761,561"
type input "$ 9,000"
type input "-$ 846,641"
type input "$ 99,000"
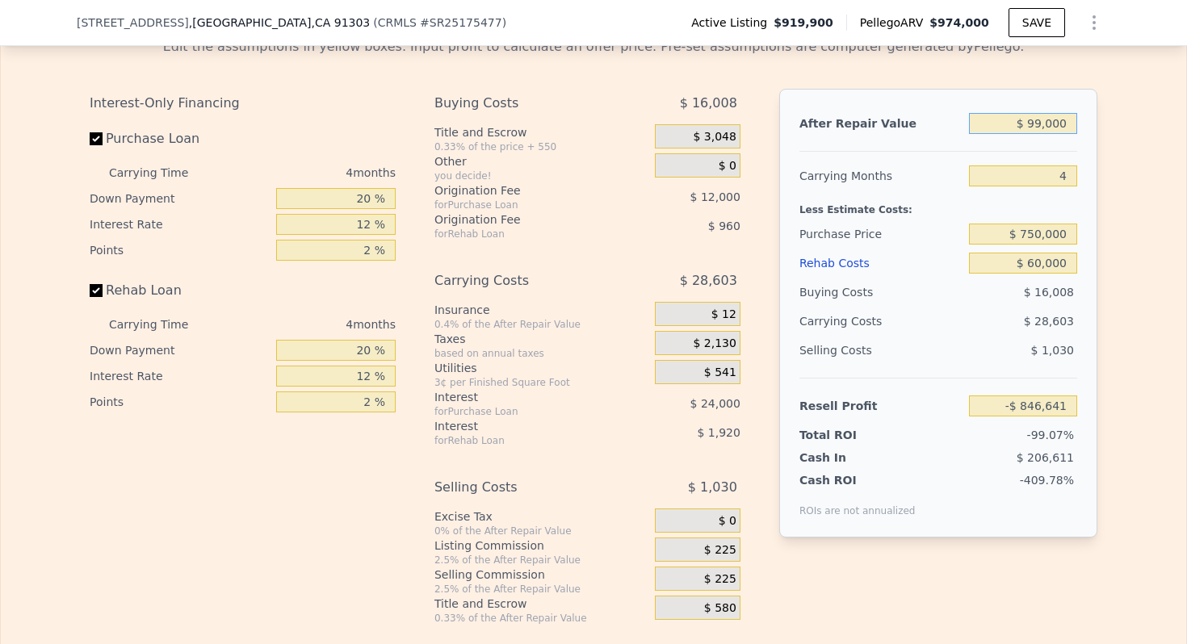
type input "-$ 761,561"
type input "$ 9,000"
type input "-$ 846,641"
type input "$ 98,000"
type input "-$ 762,506"
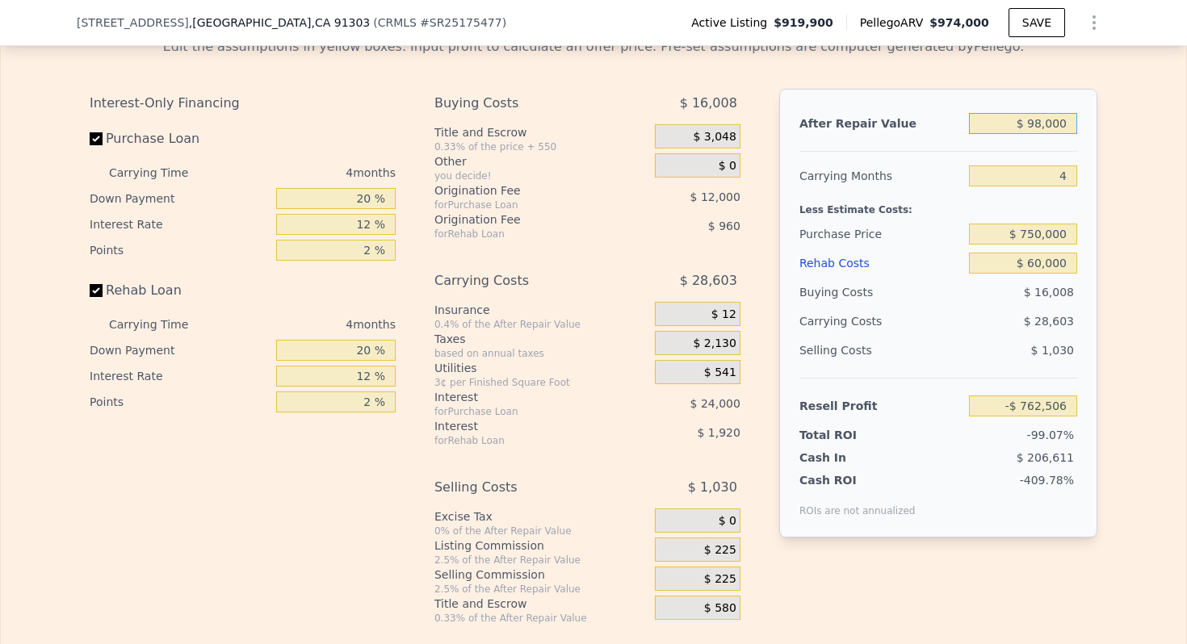
type input "$ 980,000"
type input "$ 71,281"
type input "$ 980,000"
click at [932, 200] on div "Less Estimate Costs:" at bounding box center [938, 205] width 278 height 29
click at [1026, 231] on input "$ 750,000" at bounding box center [1023, 234] width 108 height 21
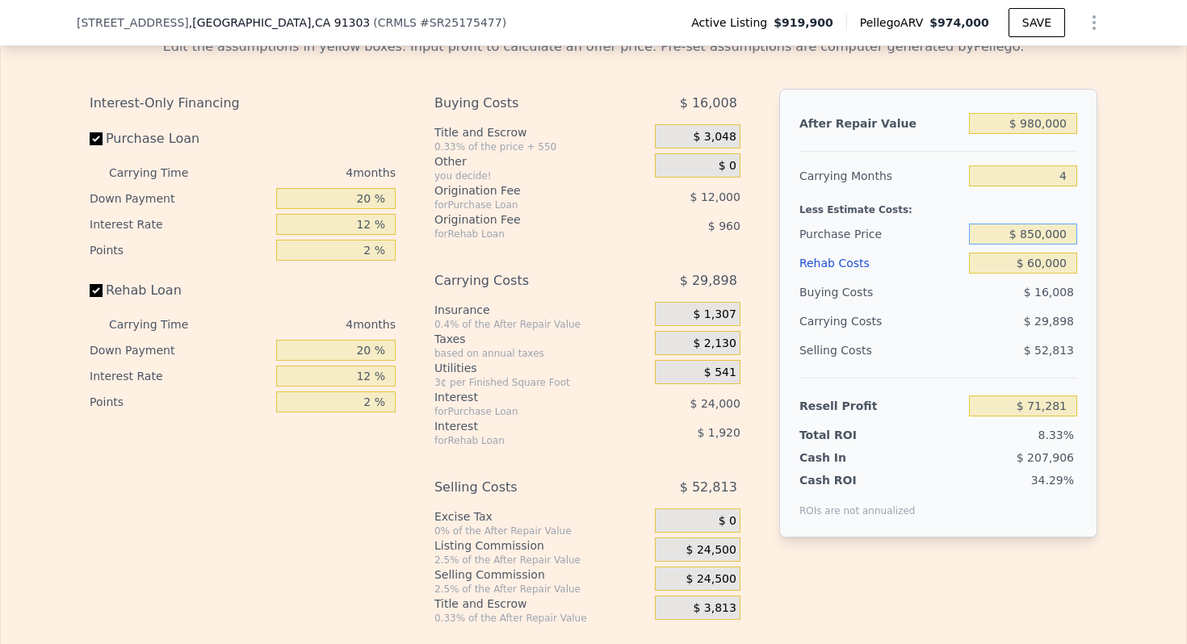
type input "$ 850,000"
click at [932, 312] on div "$ 29,898" at bounding box center [991, 321] width 170 height 29
type input "-$ 33,852"
click at [1027, 230] on input "$ 850,000" at bounding box center [1023, 234] width 108 height 21
type input "$ 750,000"
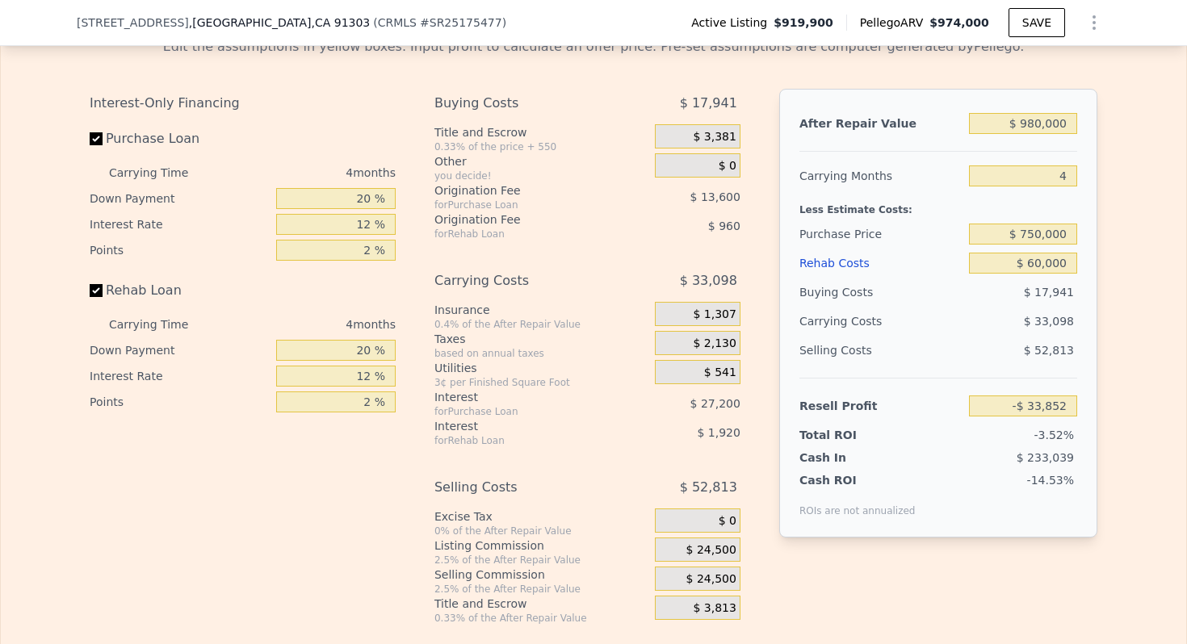
type input "$ 71,281"
click at [987, 342] on div "$ 52,813" at bounding box center [1023, 350] width 109 height 29
click at [1031, 229] on input "$ 750,000" at bounding box center [1023, 234] width 108 height 21
type input "$ 800,000"
click at [973, 372] on div "Selling Costs $ 52,813" at bounding box center [938, 357] width 278 height 42
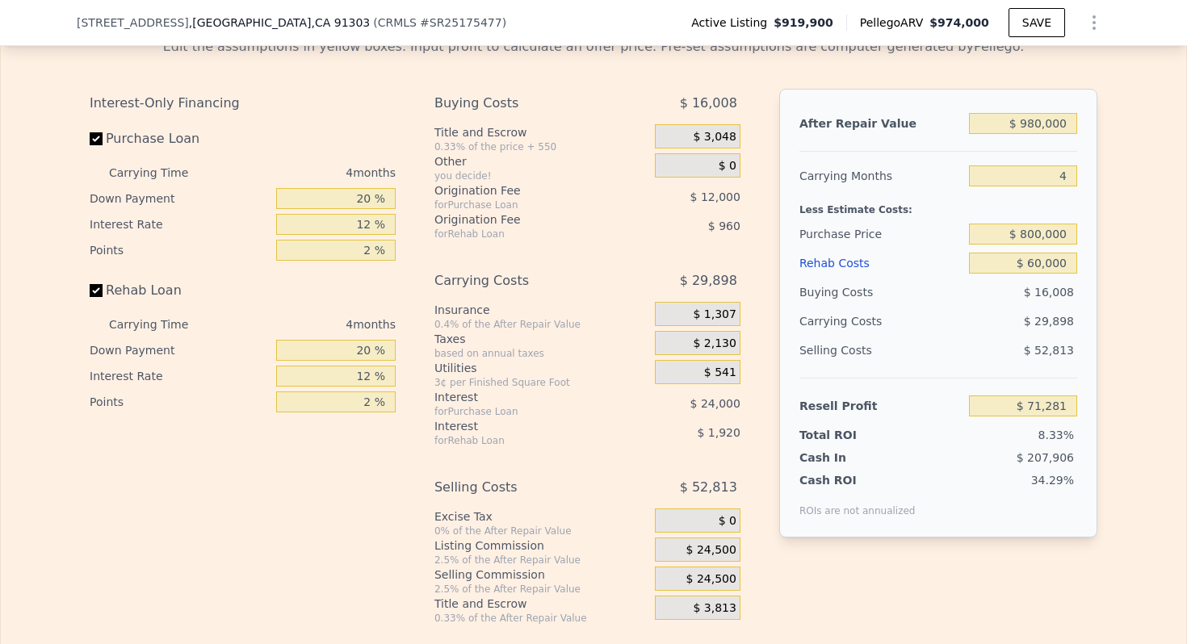
type input "$ 18,715"
click at [366, 194] on input "20 %" at bounding box center [335, 198] width 119 height 21
type input "0 %"
type input "$ 9,115"
type input "10 %"
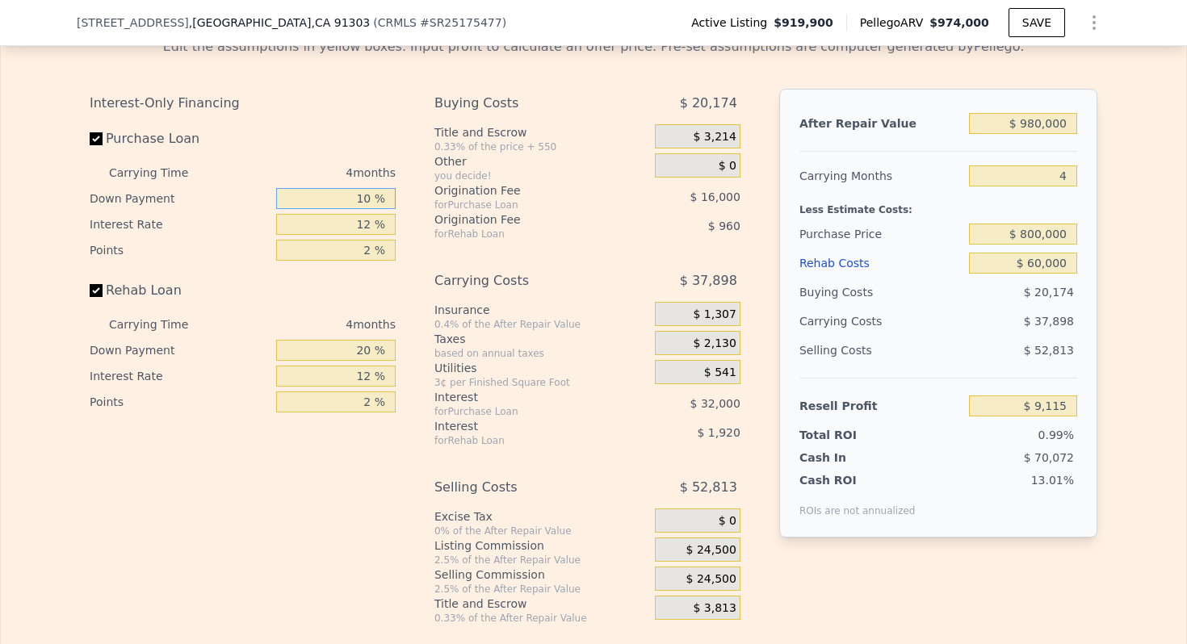
type input "$ 13,915"
type input "10 %"
click at [371, 220] on input "12 %" at bounding box center [335, 224] width 119 height 21
type input "1 %"
type input "$ 40,315"
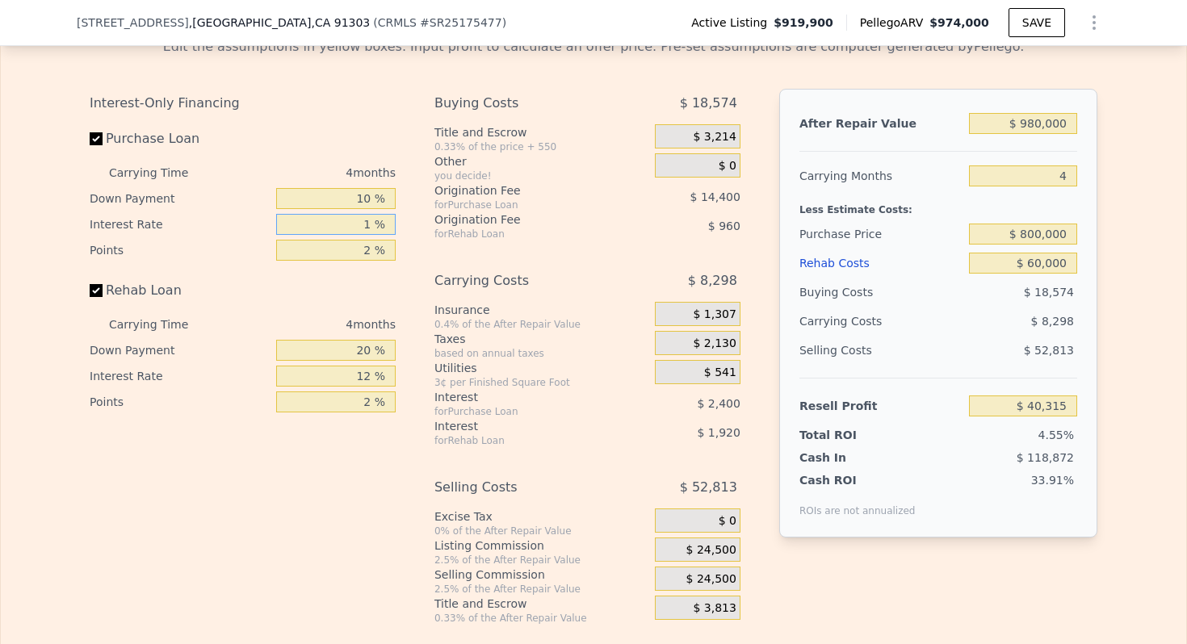
type input "11 %"
type input "$ 16,315"
type input "1 %"
type input "$ 40,315"
type input "10 %"
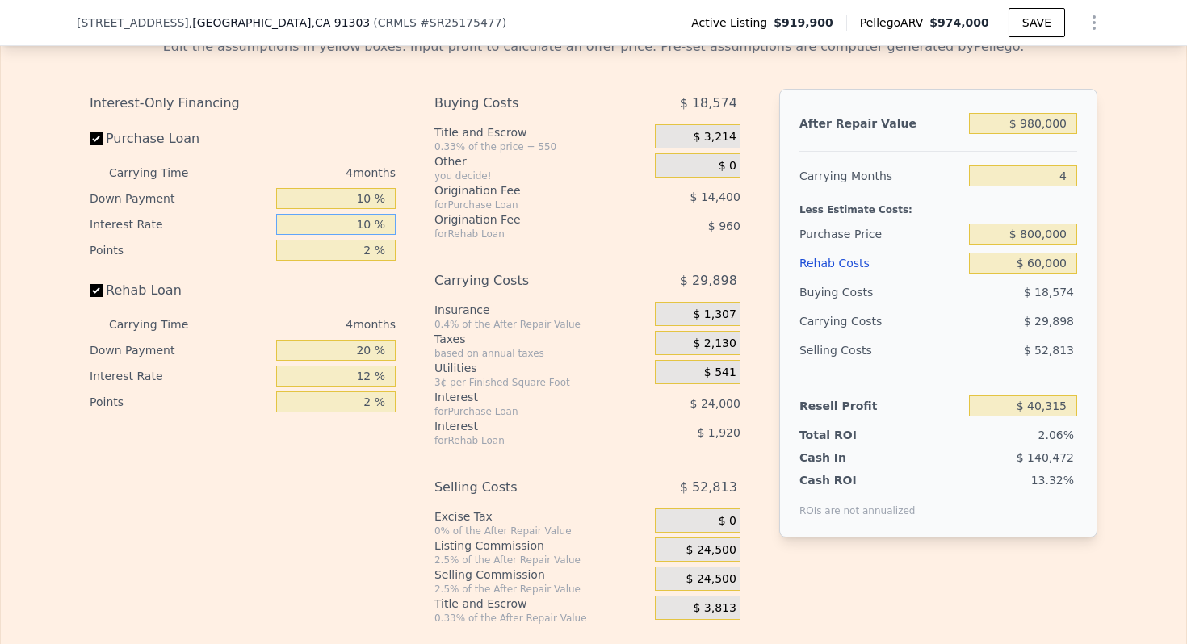
type input "$ 18,715"
type input "10 %"
click at [420, 273] on div "Interest-Only Financing Purchase Loan Carrying Time 4 months Down Payment 10 % …" at bounding box center [593, 357] width 1007 height 536
click at [373, 249] on input "2 %" at bounding box center [335, 250] width 119 height 21
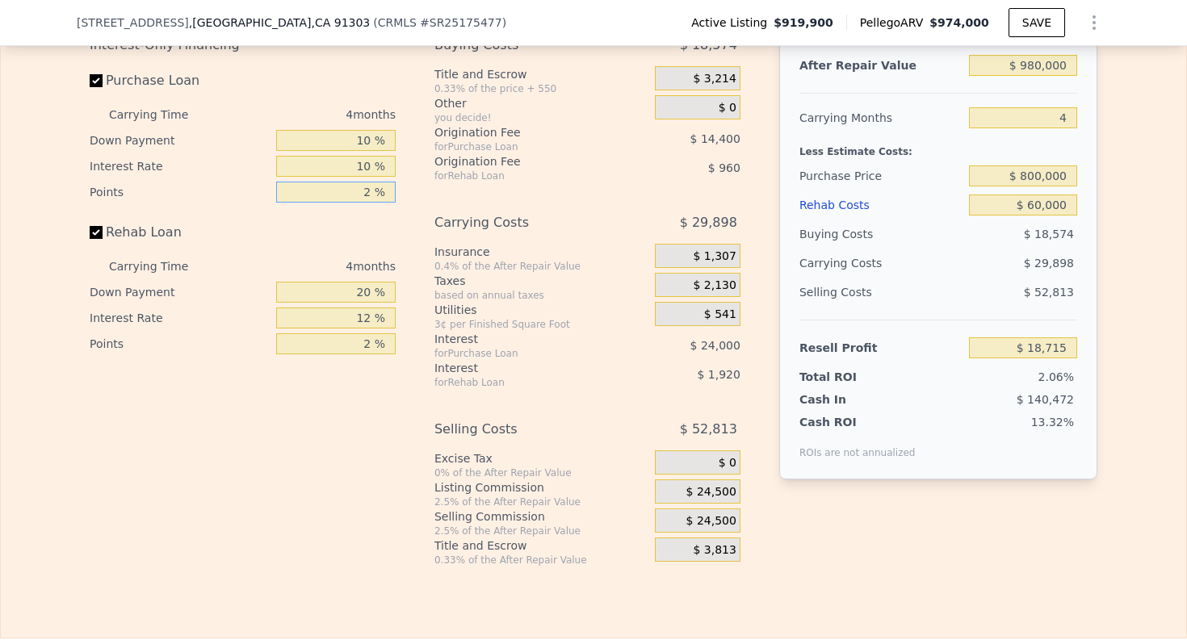
scroll to position [2557, 0]
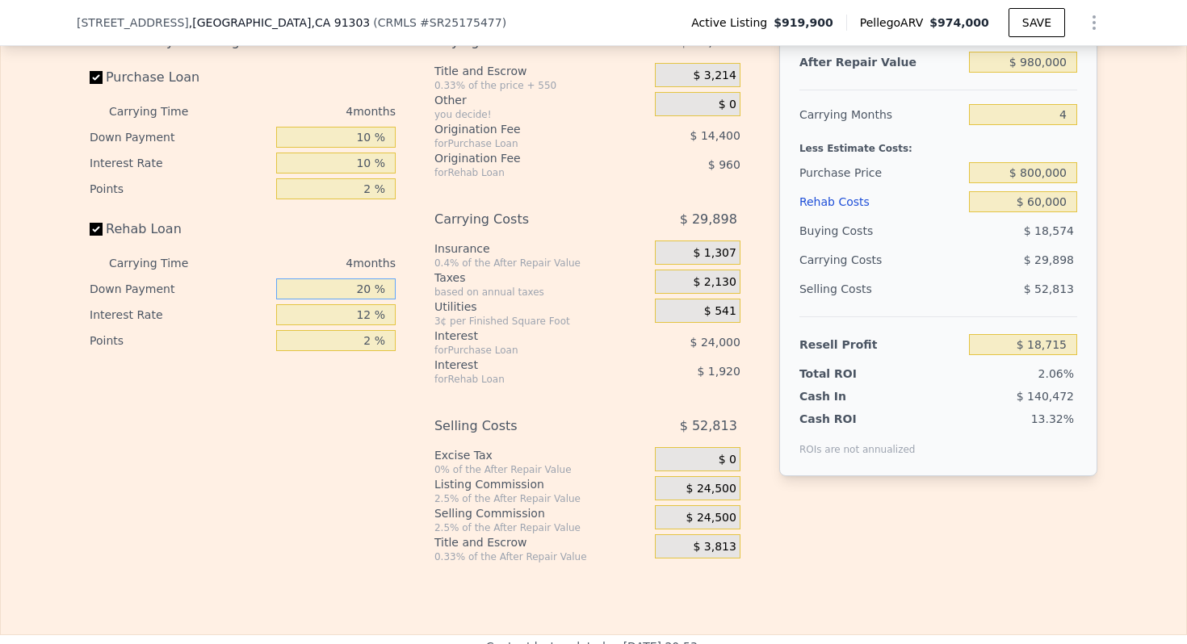
click at [366, 287] on input "20 %" at bounding box center [335, 288] width 119 height 21
type input "0 %"
type input "$ 17,995"
type input "10 %"
type input "$ 18,355"
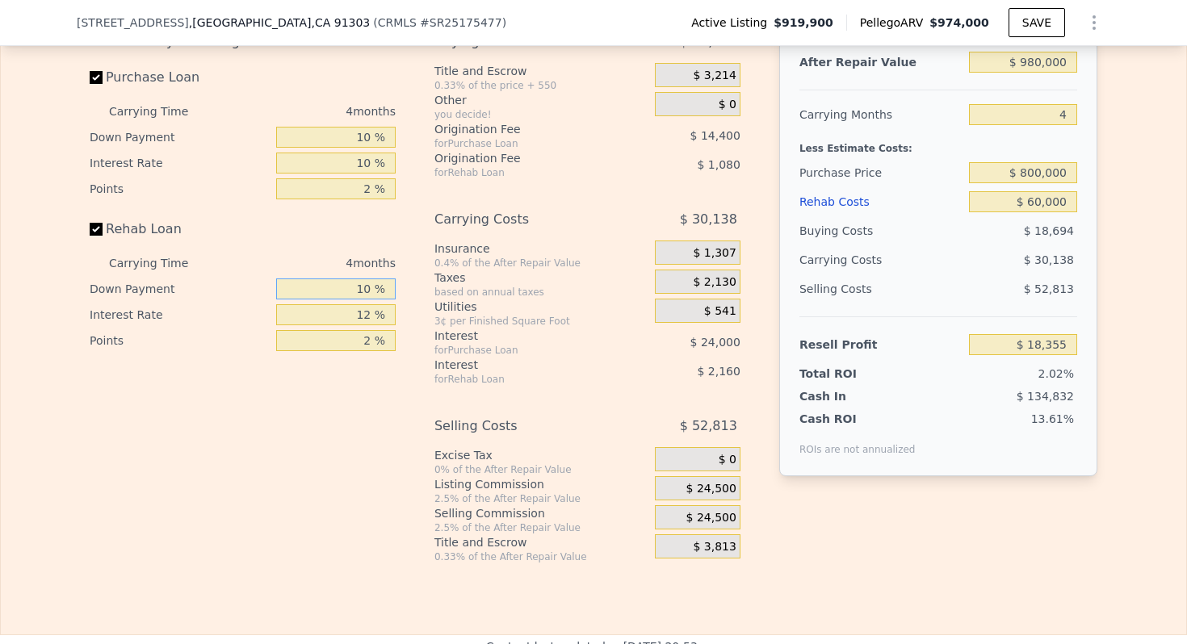
type input "10 %"
click at [371, 320] on input "12 %" at bounding box center [335, 314] width 119 height 21
type input "1 %"
type input "$ 20,335"
type input "10 %"
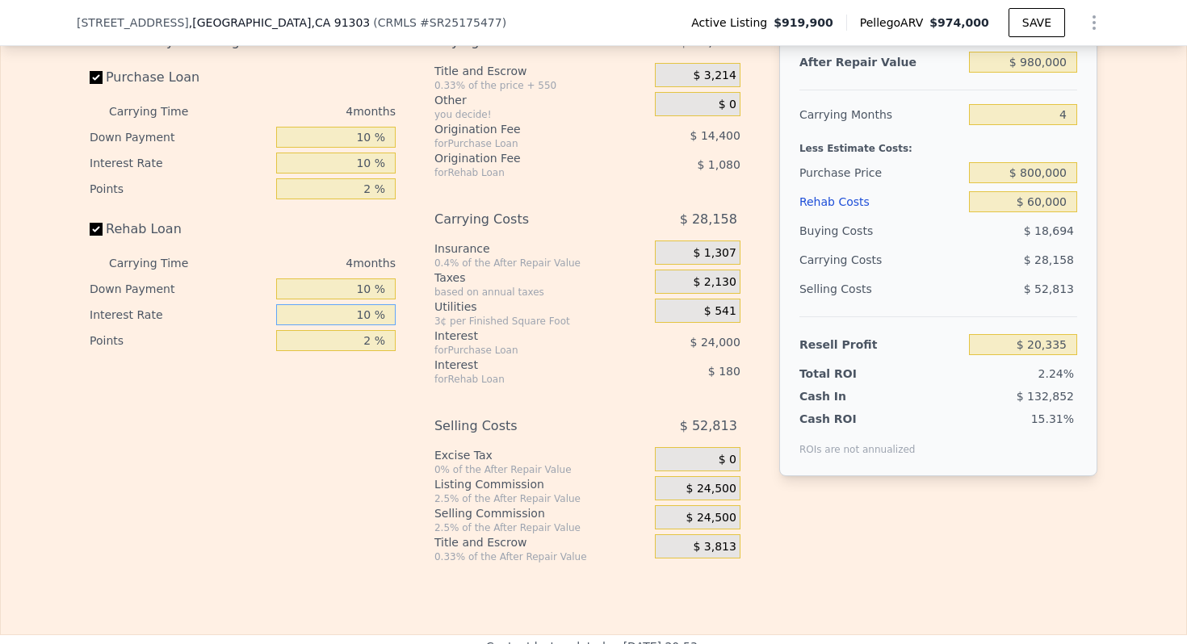
type input "$ 18,715"
type input "10 %"
click at [371, 397] on div "Interest-Only Financing Purchase Loan Carrying Time 4 months Down Payment 10 % …" at bounding box center [249, 295] width 319 height 536
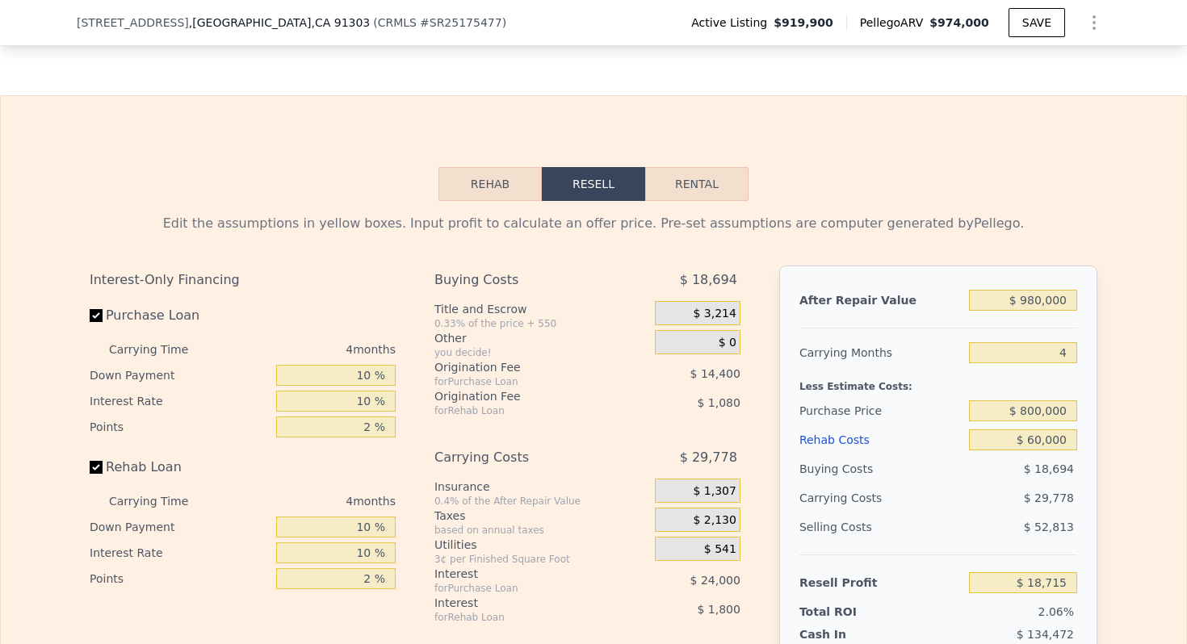
scroll to position [2465, 0]
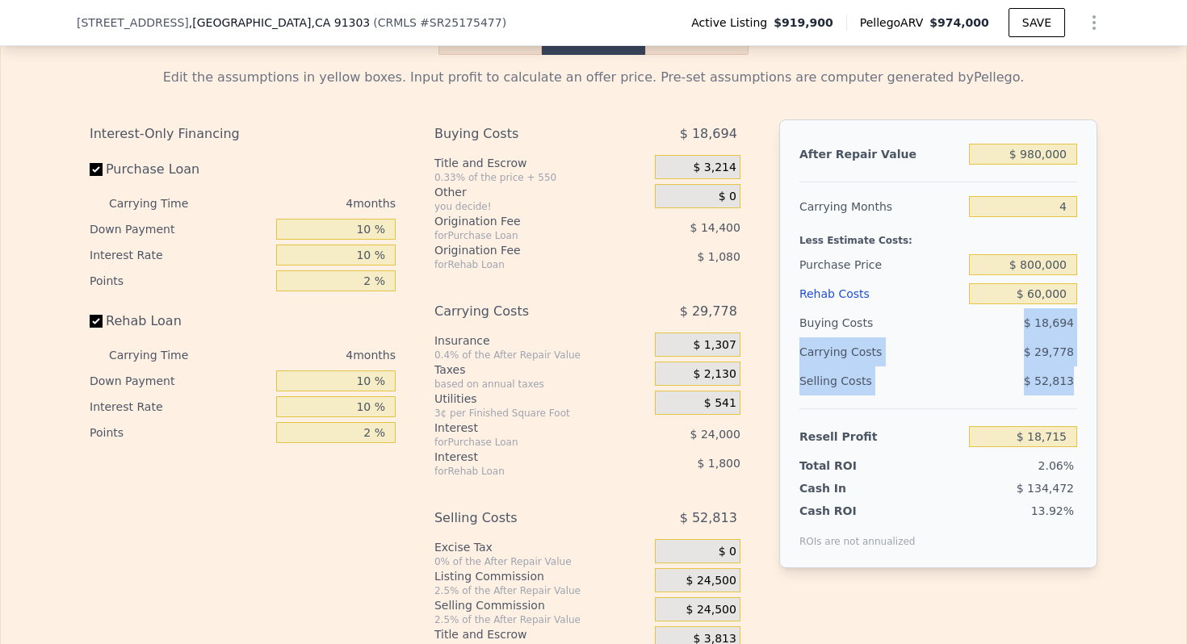
drag, startPoint x: 1077, startPoint y: 385, endPoint x: 1028, endPoint y: 326, distance: 76.8
click at [1028, 325] on div "After Repair Value $ 980,000 Carrying Months 4 Less Estimate Costs: Purchase Pr…" at bounding box center [938, 343] width 318 height 449
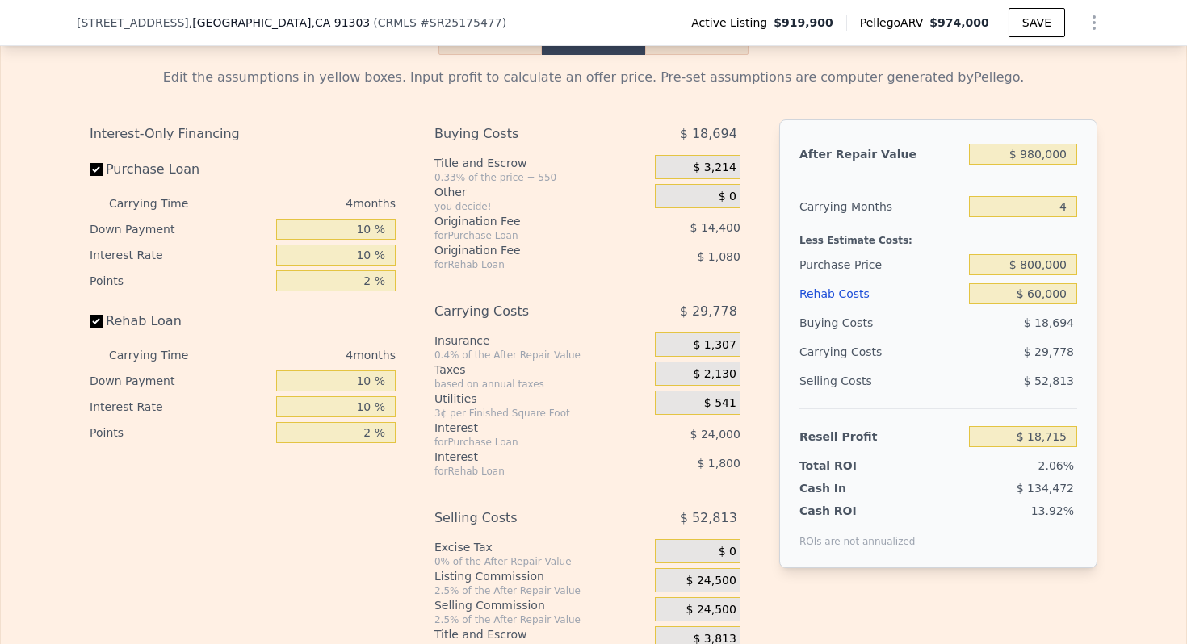
click at [781, 285] on div "After Repair Value $ 980,000 Carrying Months 4 Less Estimate Costs: Purchase Pr…" at bounding box center [938, 343] width 318 height 449
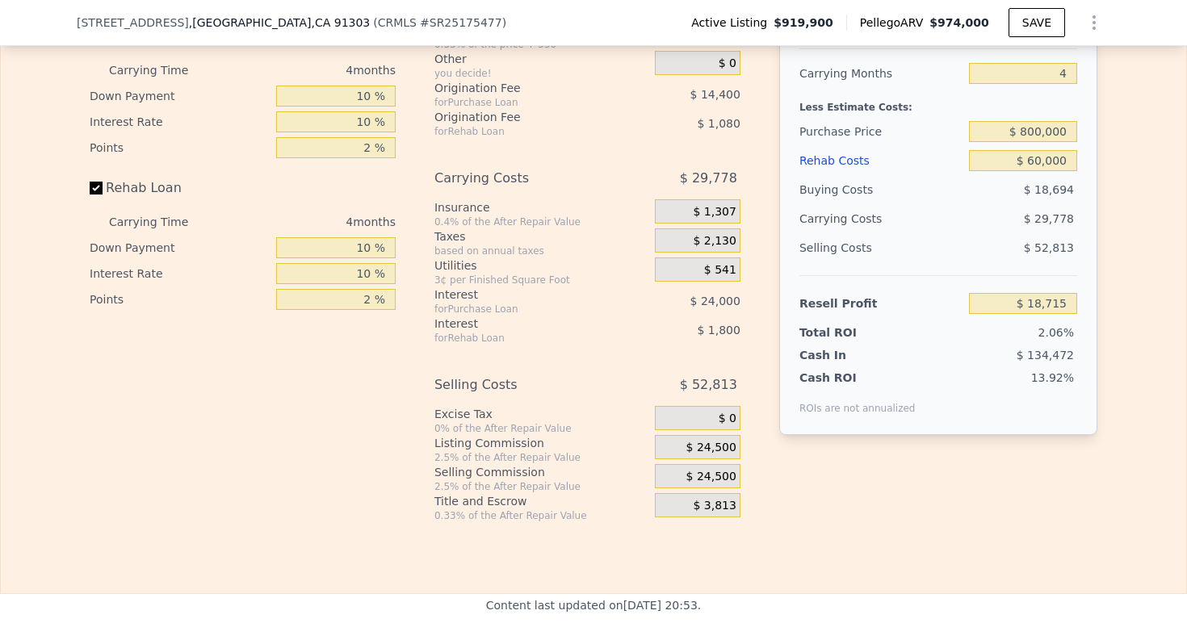
scroll to position [2646, 0]
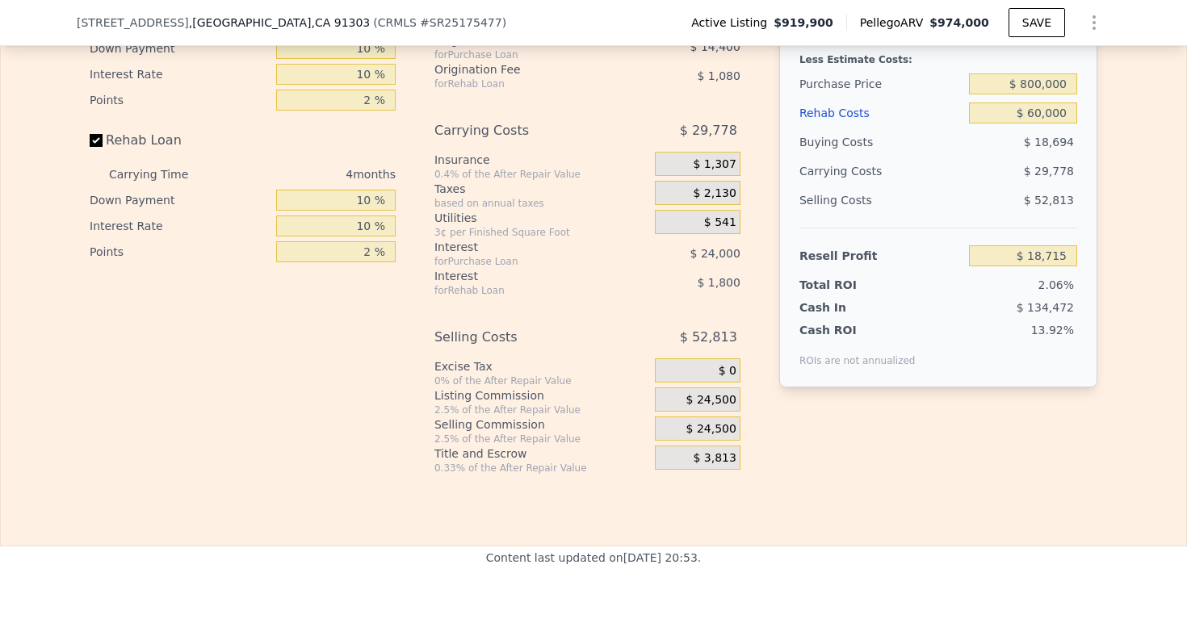
click at [735, 398] on span "$ 24,500" at bounding box center [711, 400] width 50 height 15
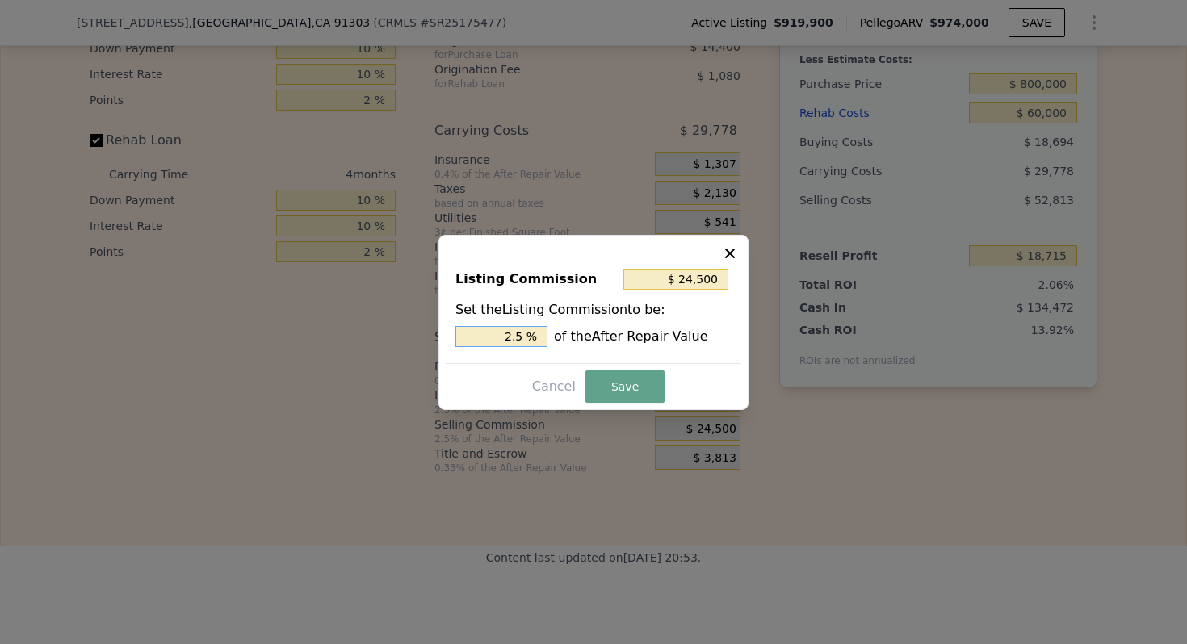
click at [517, 340] on input "2.5 %" at bounding box center [501, 336] width 92 height 21
type input "$ 4,900"
type input ".5 %"
type input "$ 14,700"
type input "1.5 %"
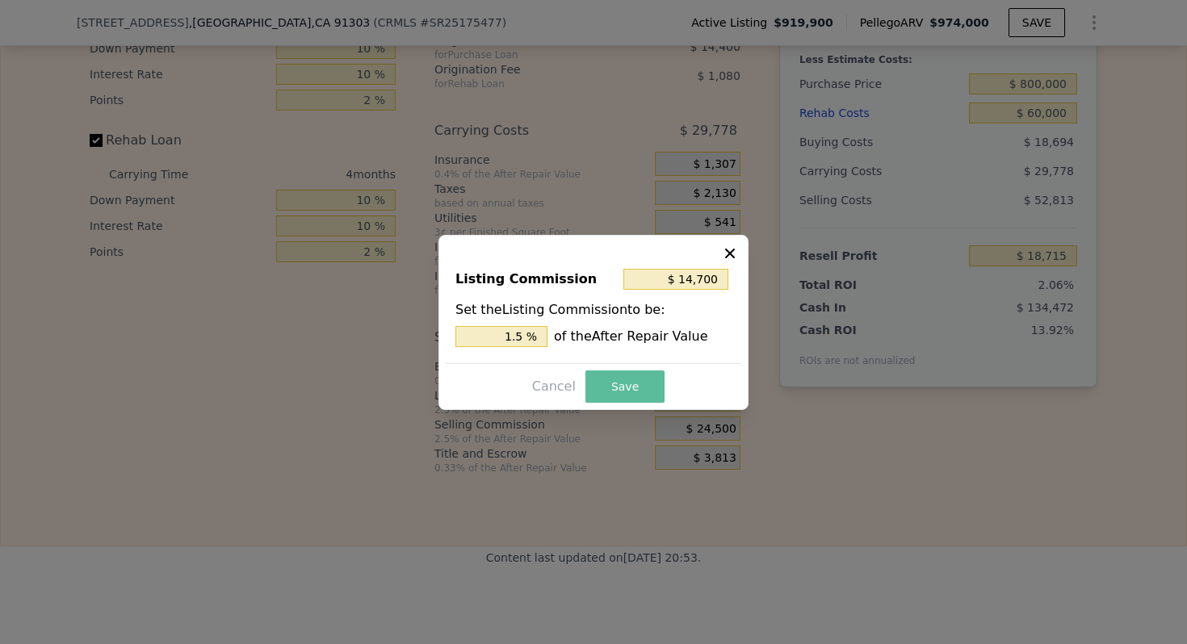
click at [611, 382] on button "Save" at bounding box center [624, 387] width 79 height 32
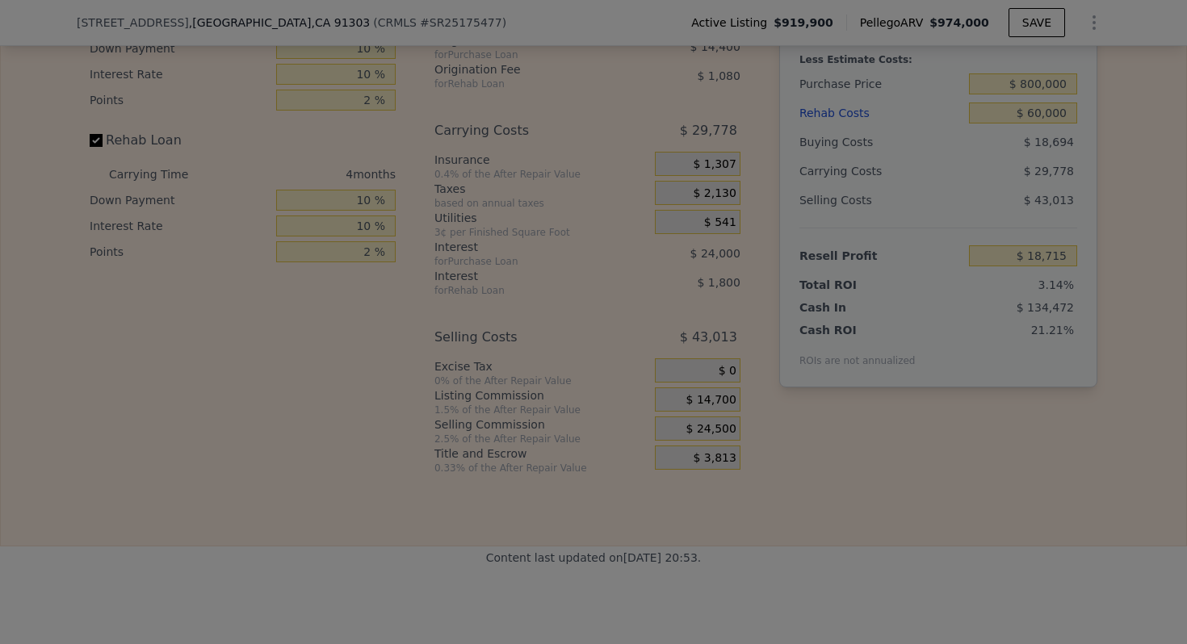
type input "$ 28,515"
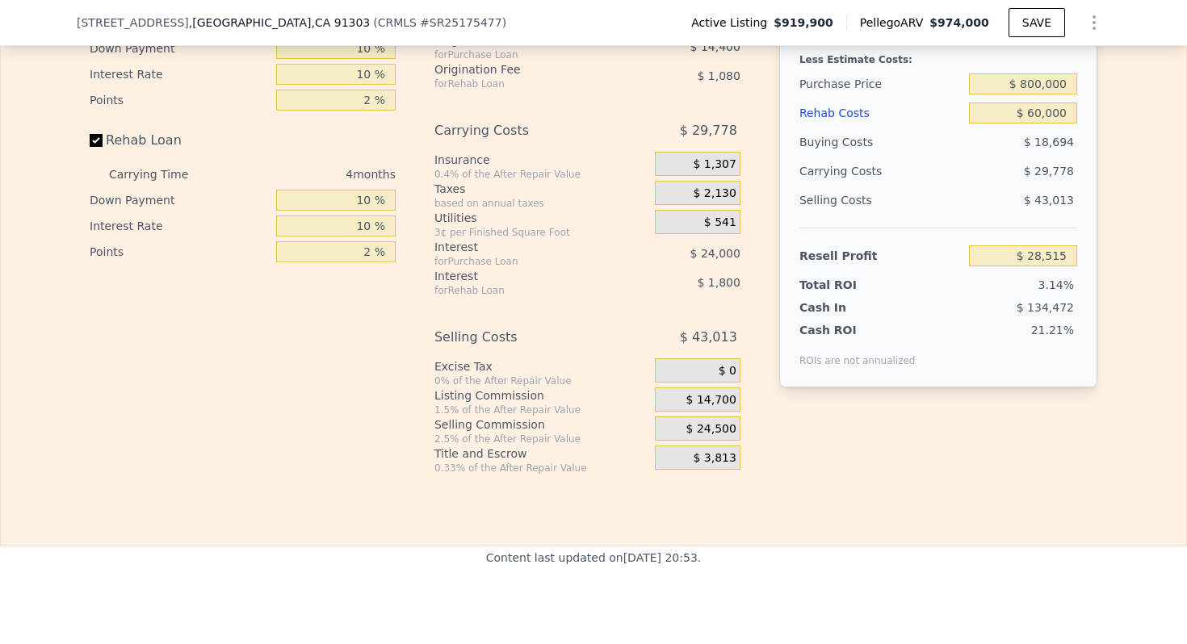
click at [724, 425] on span "$ 24,500" at bounding box center [711, 429] width 50 height 15
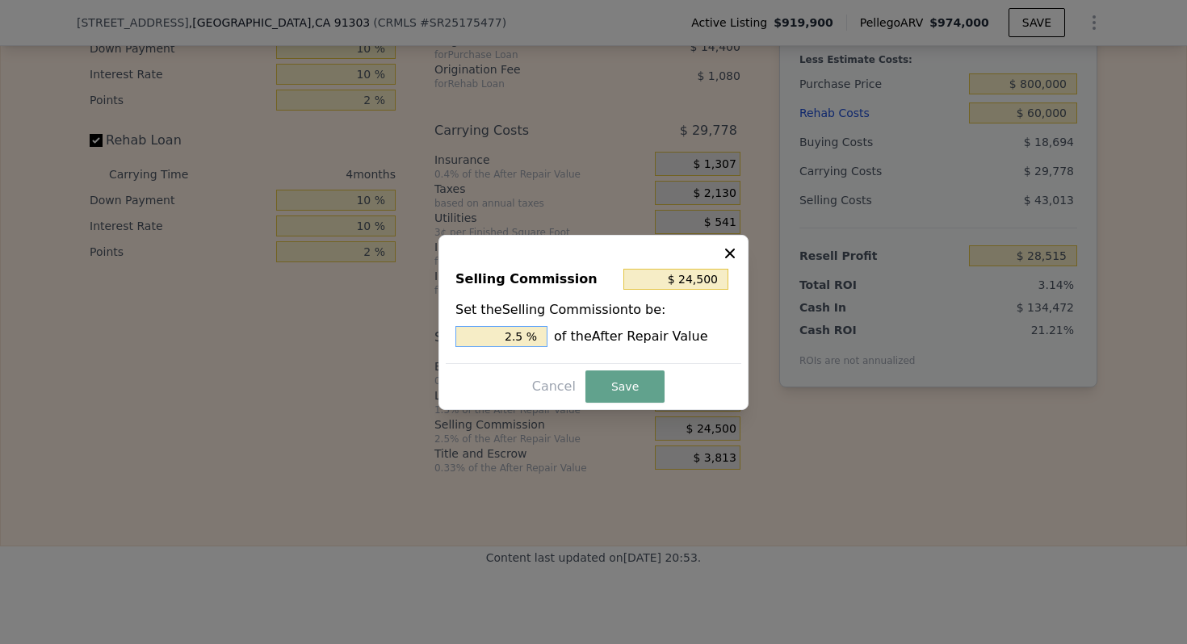
click at [513, 331] on input "2.5 %" at bounding box center [501, 336] width 92 height 21
type input "$ 4,900"
type input ".5 %"
type input "$ 14,700"
type input "1.5 %"
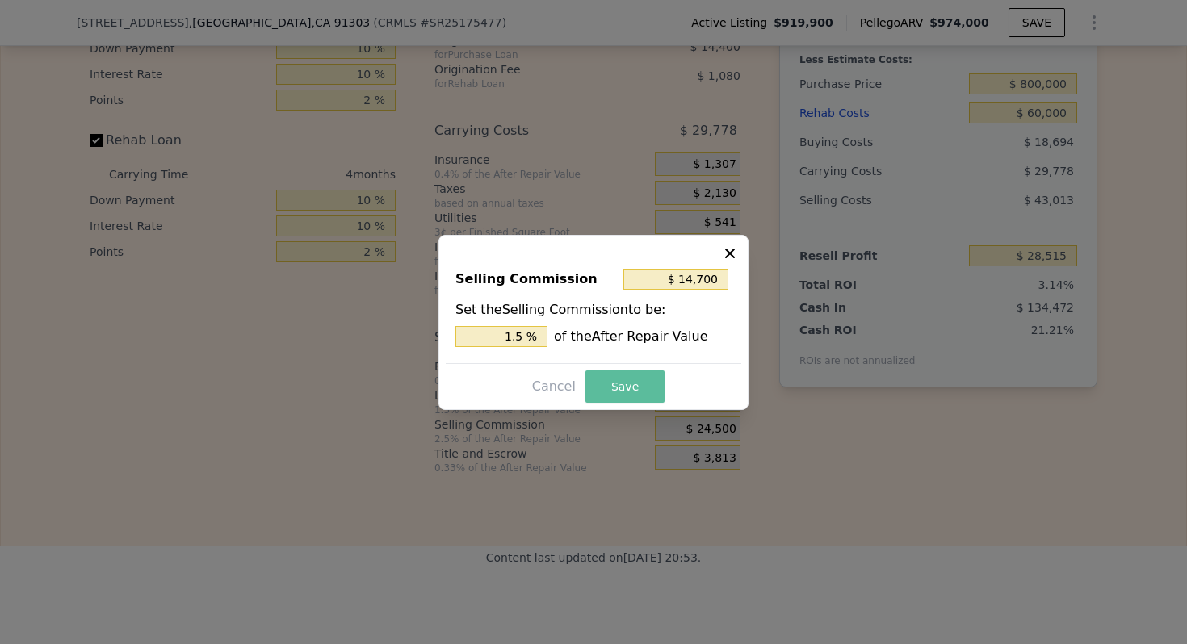
click at [617, 392] on button "Save" at bounding box center [624, 387] width 79 height 32
type input "$ 38,315"
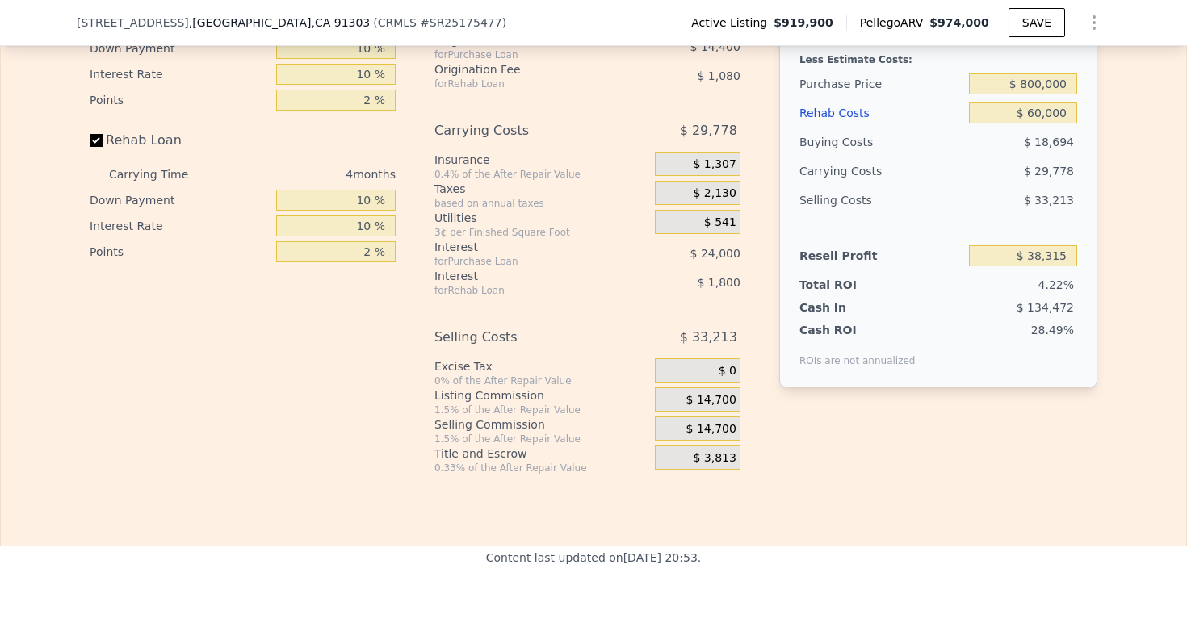
click at [804, 416] on div "After Repair Value $ 980,000 Carrying Months 4 Less Estimate Costs: Purchase Pr…" at bounding box center [938, 194] width 318 height 510
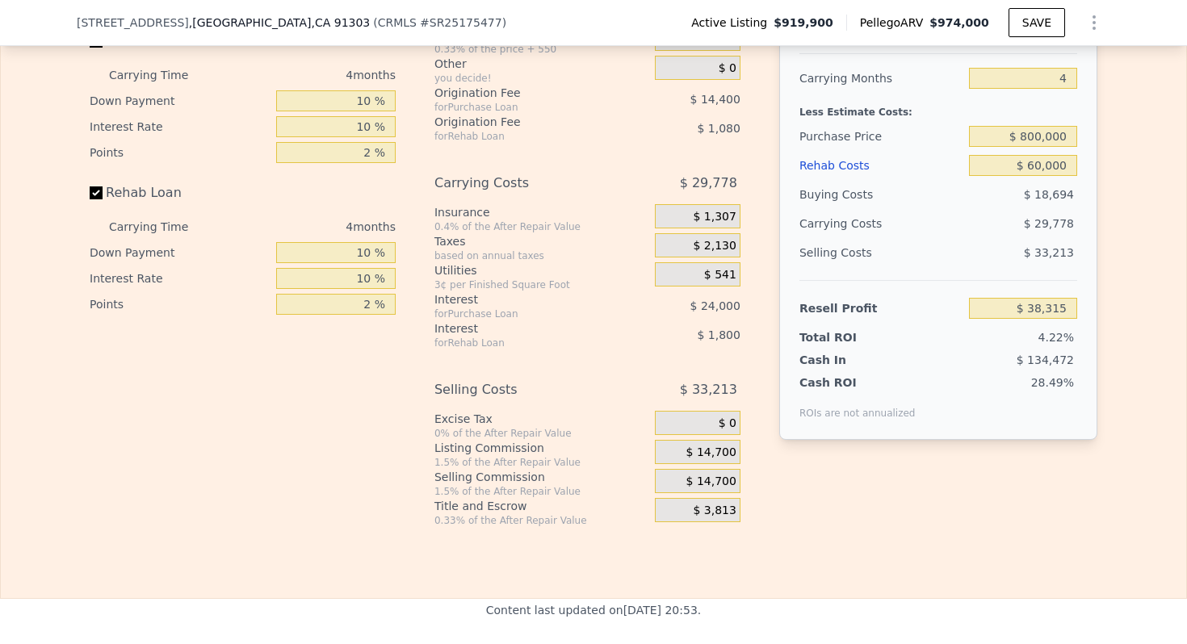
scroll to position [2591, 0]
click at [889, 387] on div "Cash ROI" at bounding box center [857, 385] width 116 height 16
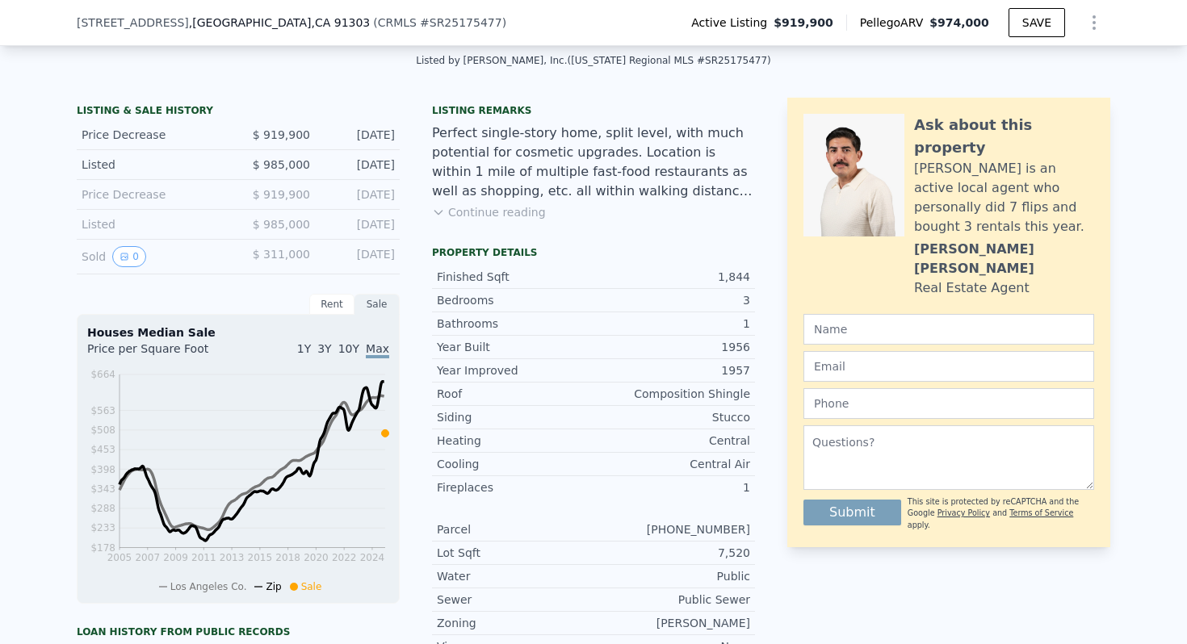
scroll to position [363, 0]
